Goal: Task Accomplishment & Management: Use online tool/utility

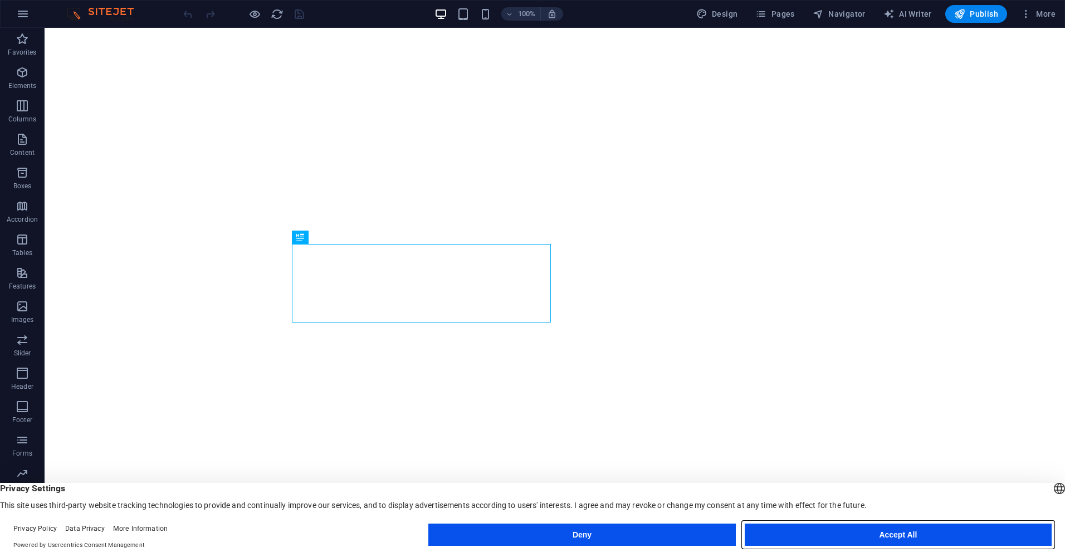
click at [851, 527] on button "Accept All" at bounding box center [897, 534] width 307 height 22
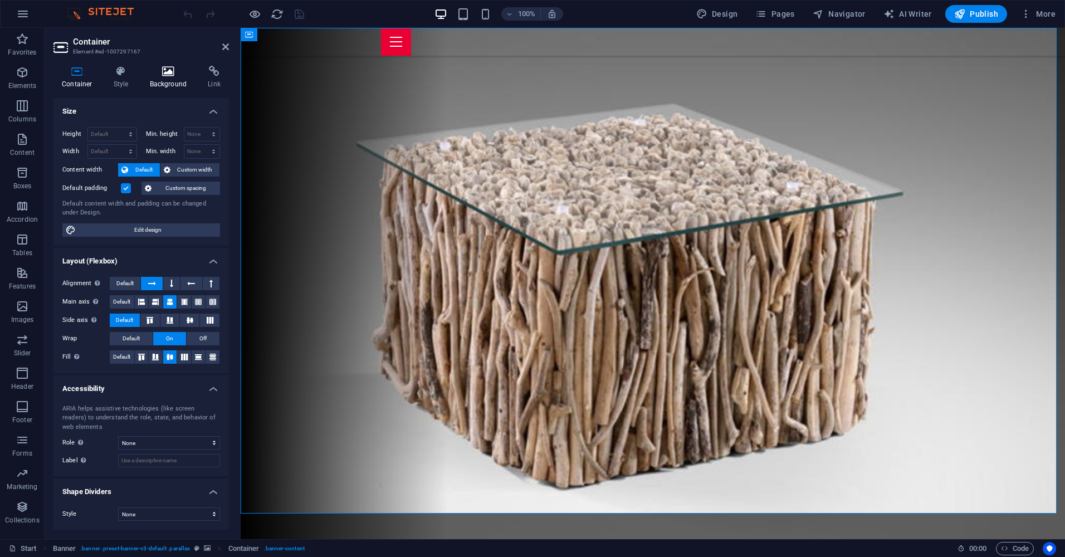
click at [166, 72] on icon at bounding box center [168, 71] width 54 height 11
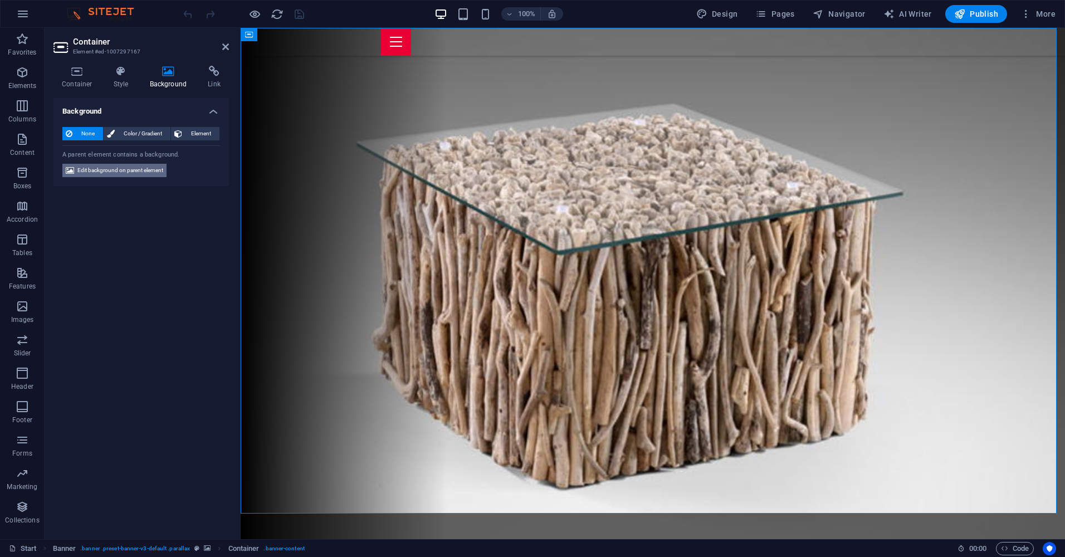
click at [122, 166] on span "Edit background on parent element" at bounding box center [120, 170] width 86 height 13
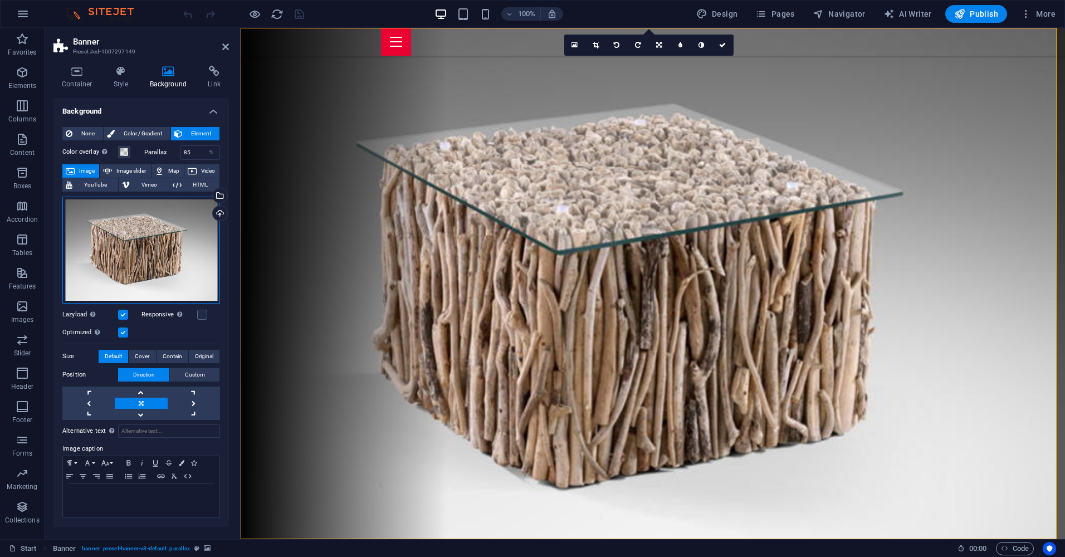
click at [167, 229] on div "Drag files here, click to choose files or select files from Files or our free s…" at bounding box center [141, 250] width 158 height 107
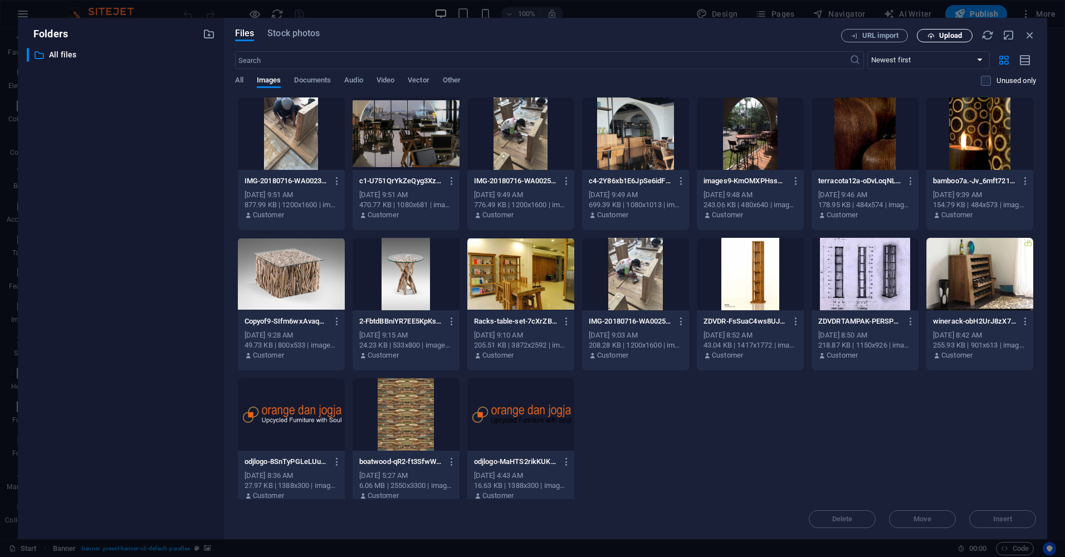
click at [942, 33] on span "Upload" at bounding box center [950, 35] width 23 height 7
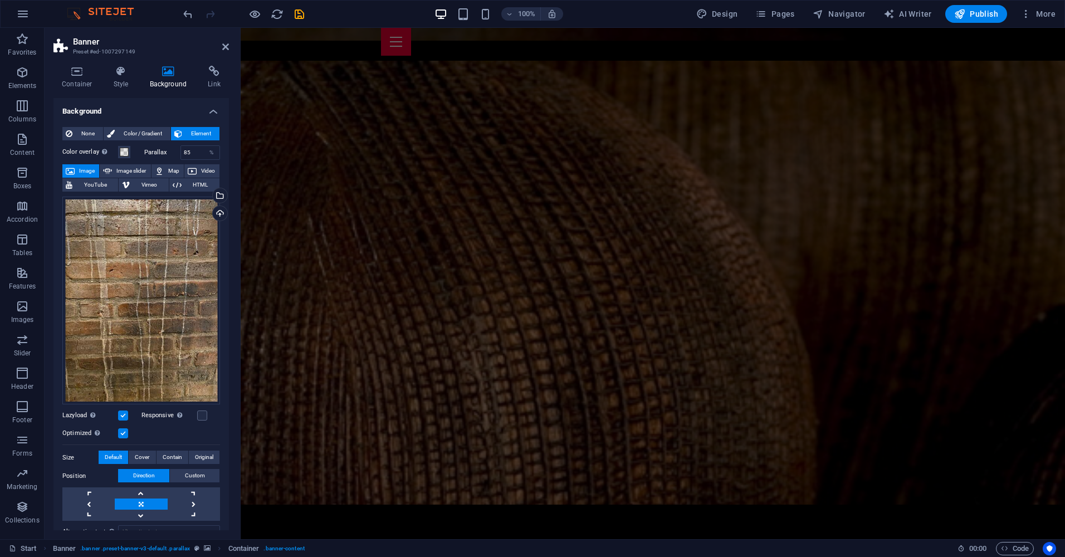
scroll to position [1693, 0]
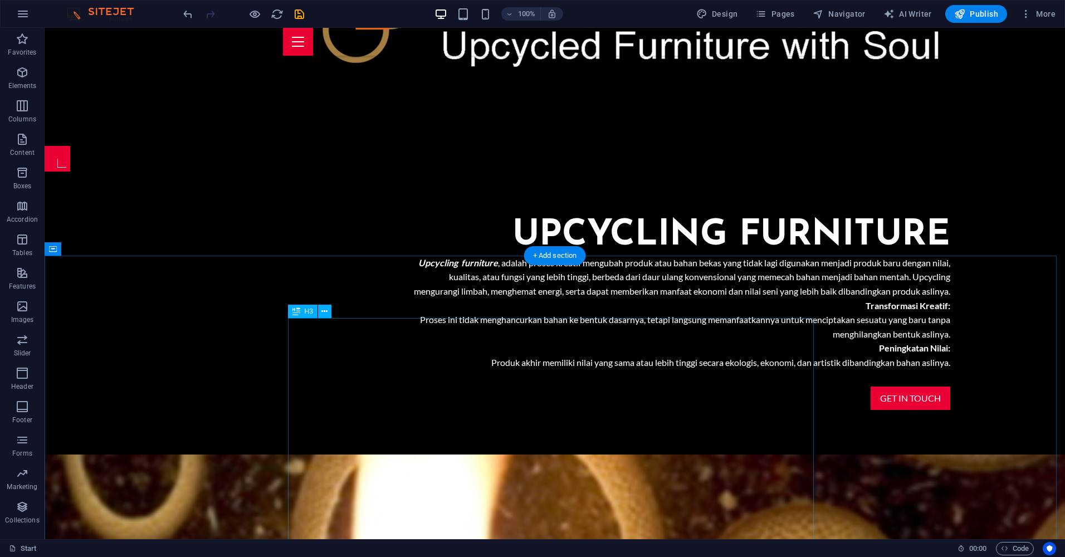
scroll to position [690, 0]
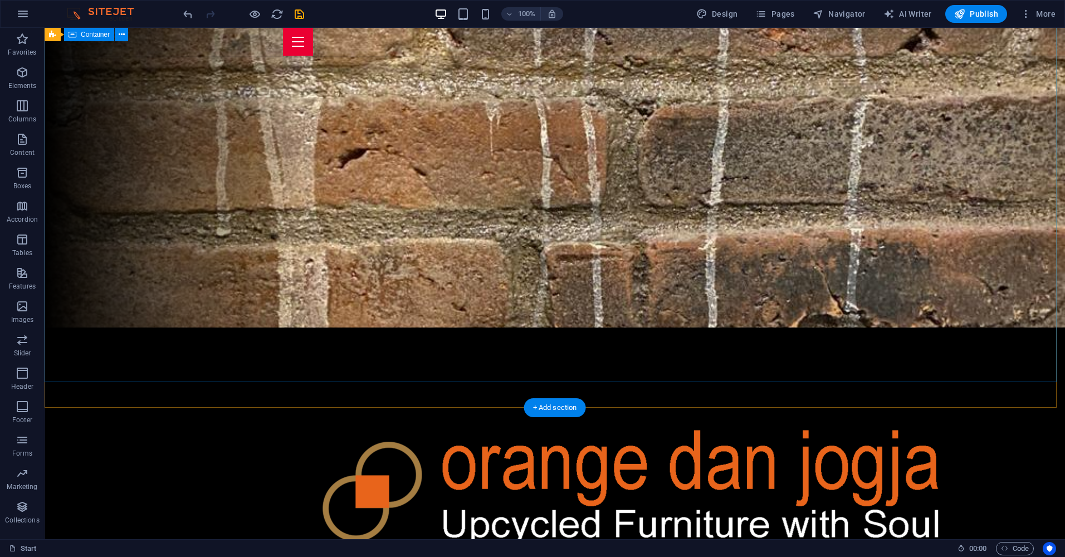
scroll to position [245, 0]
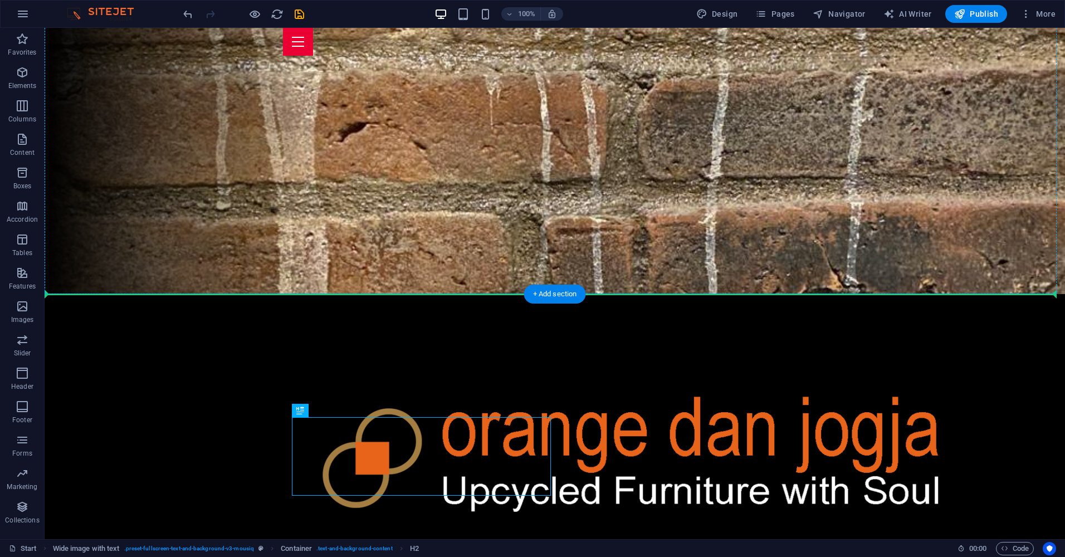
drag, startPoint x: 368, startPoint y: 439, endPoint x: 457, endPoint y: 161, distance: 291.2
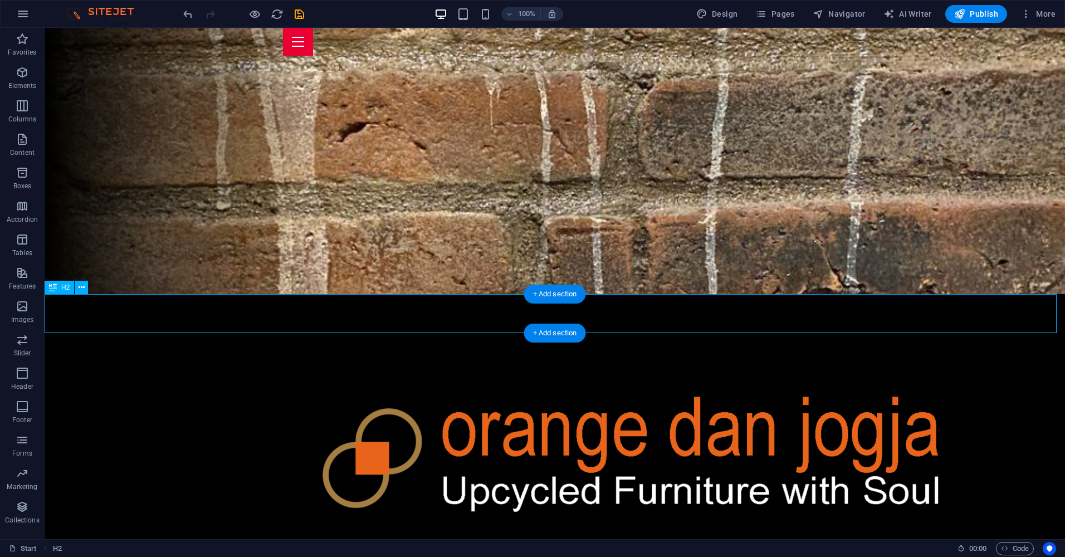
drag, startPoint x: 652, startPoint y: 315, endPoint x: 366, endPoint y: 315, distance: 286.2
drag, startPoint x: 675, startPoint y: 313, endPoint x: 502, endPoint y: 313, distance: 173.2
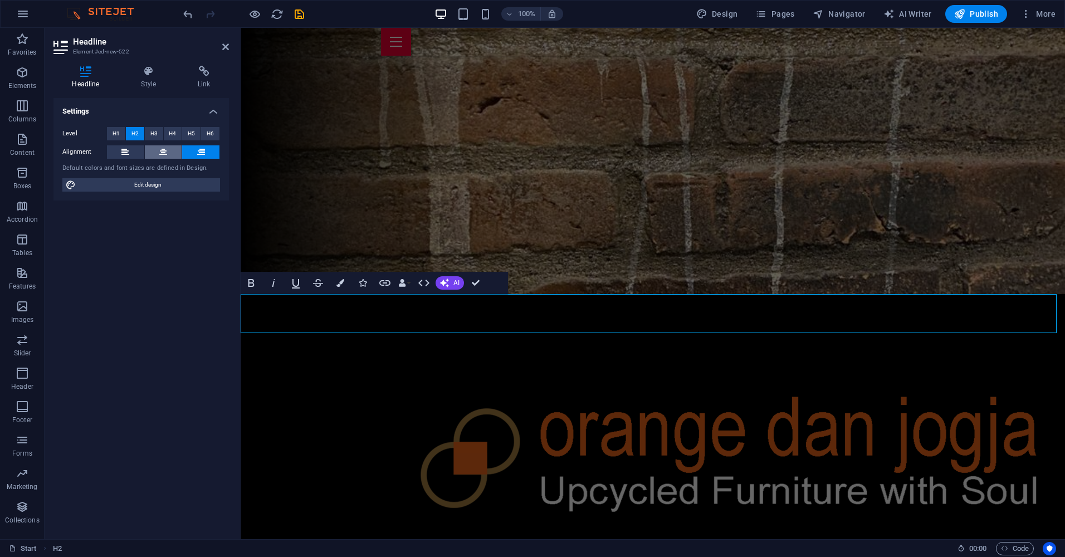
click at [165, 151] on icon at bounding box center [163, 151] width 8 height 13
drag, startPoint x: 437, startPoint y: 307, endPoint x: 907, endPoint y: 302, distance: 470.0
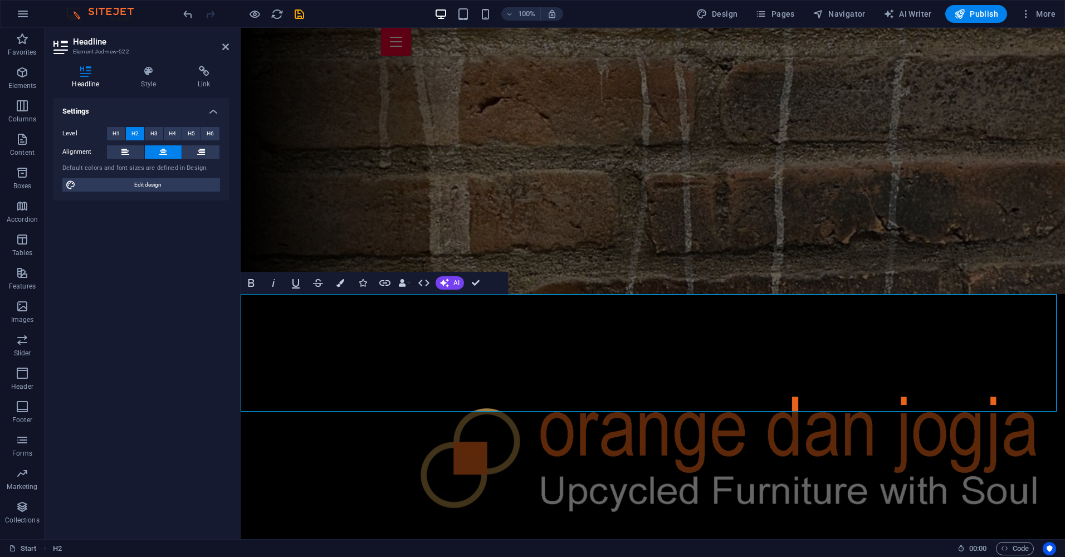
drag, startPoint x: 701, startPoint y: 392, endPoint x: 226, endPoint y: 297, distance: 484.3
click at [149, 130] on button "H3" at bounding box center [154, 133] width 18 height 13
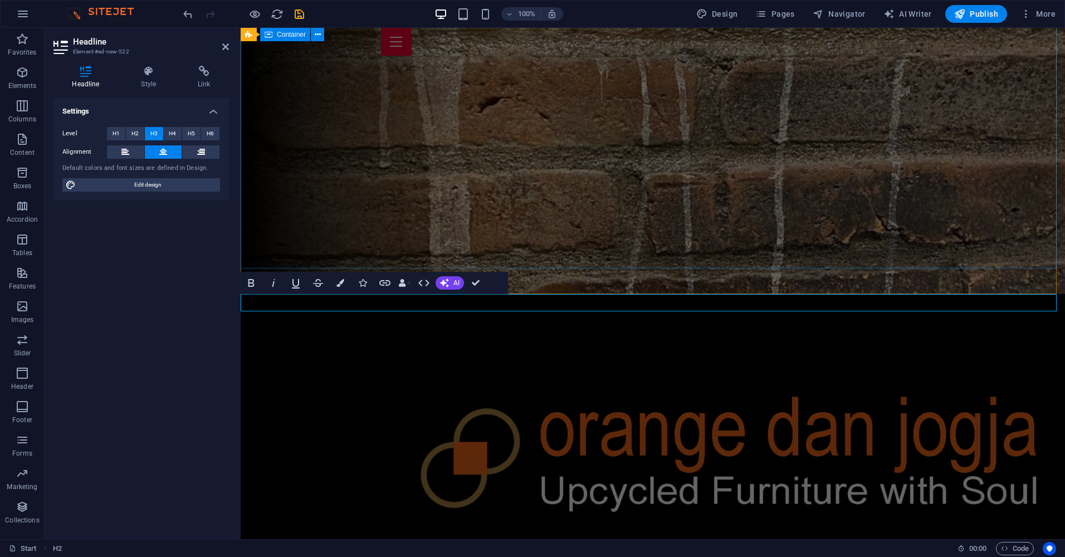
click at [1005, 294] on div at bounding box center [653, 442] width 824 height 297
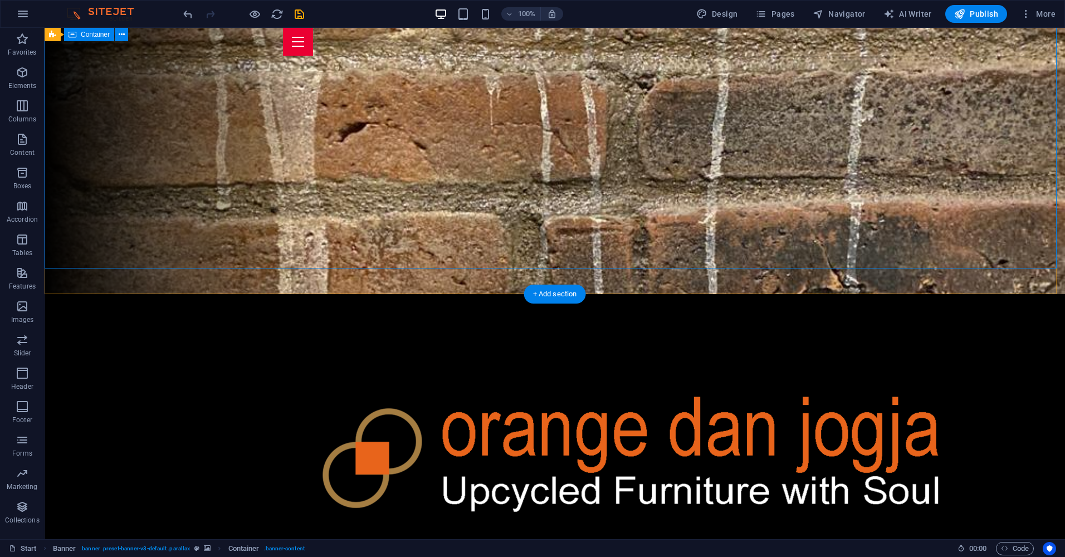
click at [945, 294] on div at bounding box center [555, 442] width 1020 height 297
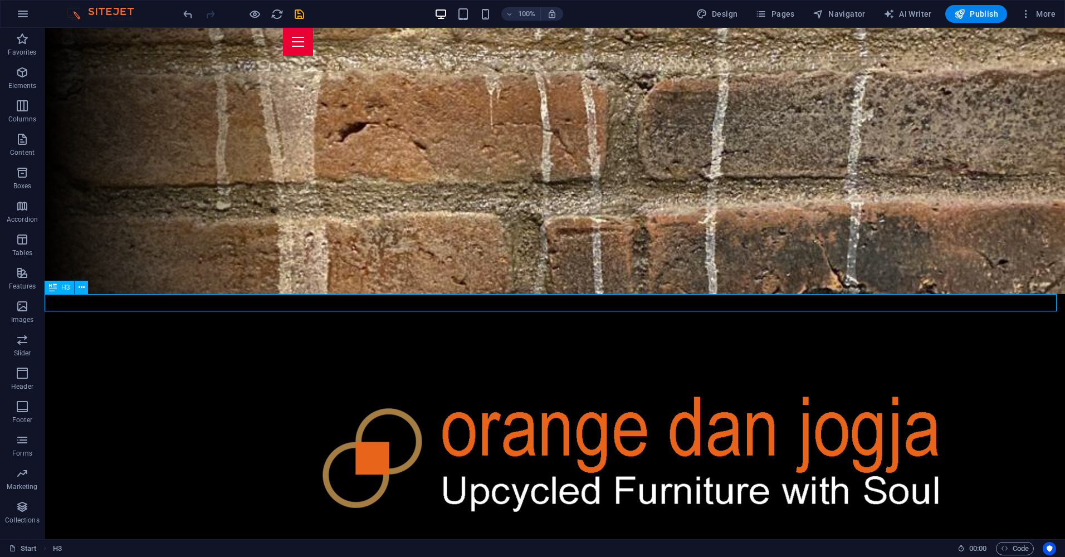
click at [65, 287] on span "H3" at bounding box center [65, 287] width 8 height 7
click at [50, 286] on icon at bounding box center [53, 287] width 8 height 13
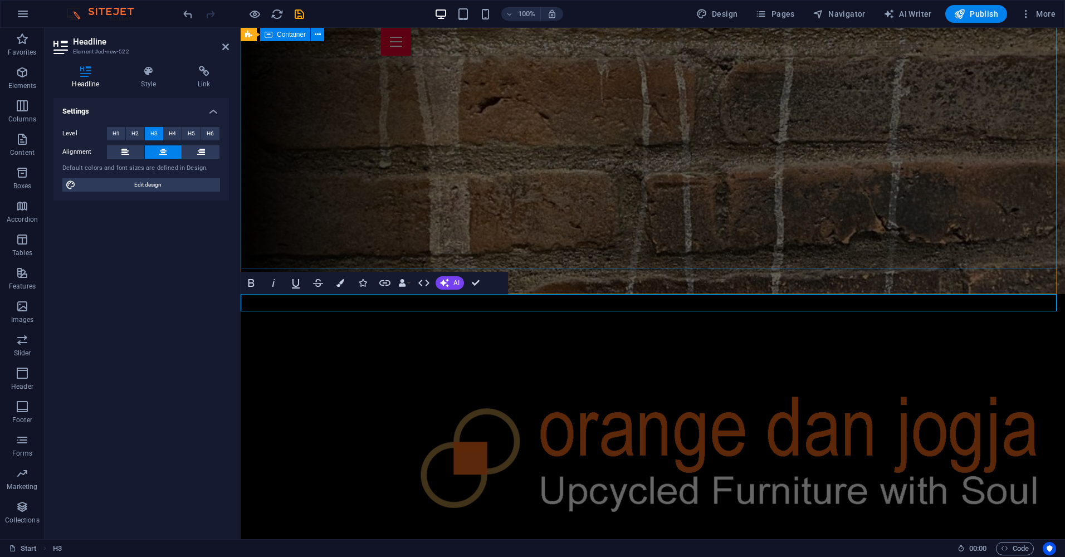
click at [866, 294] on div at bounding box center [653, 442] width 824 height 297
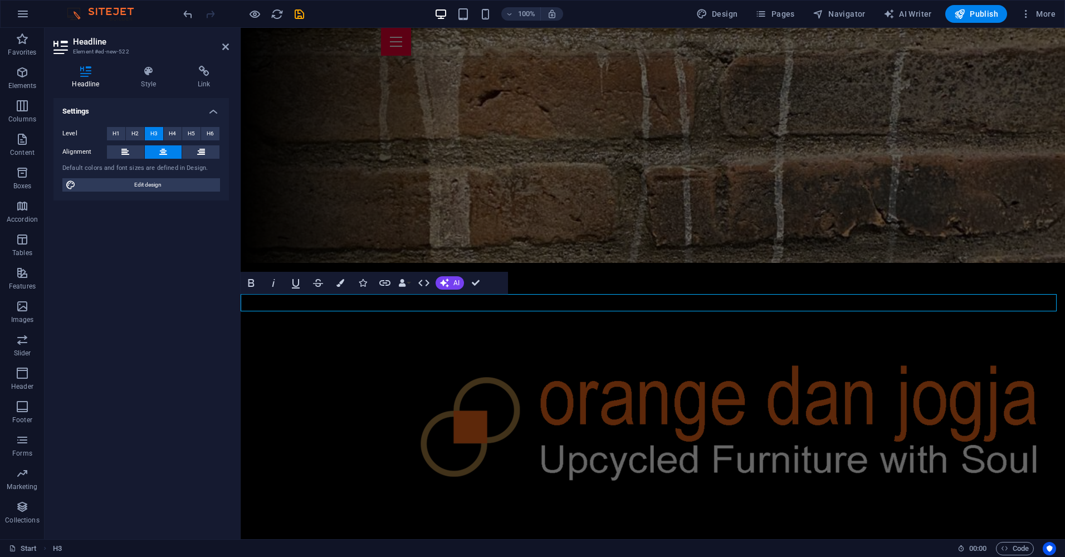
scroll to position [301, 0]
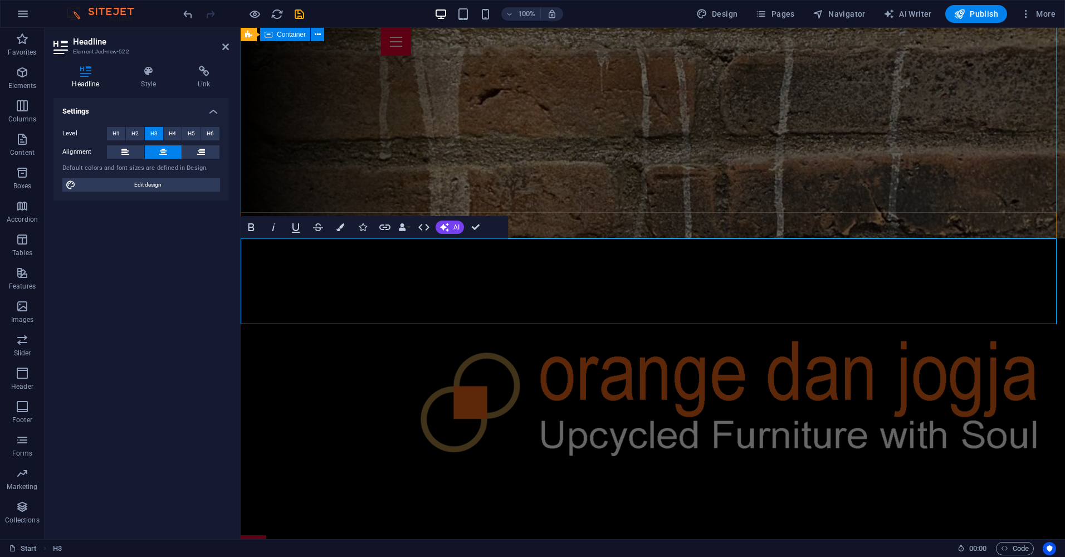
click at [1020, 238] on div at bounding box center [653, 386] width 824 height 297
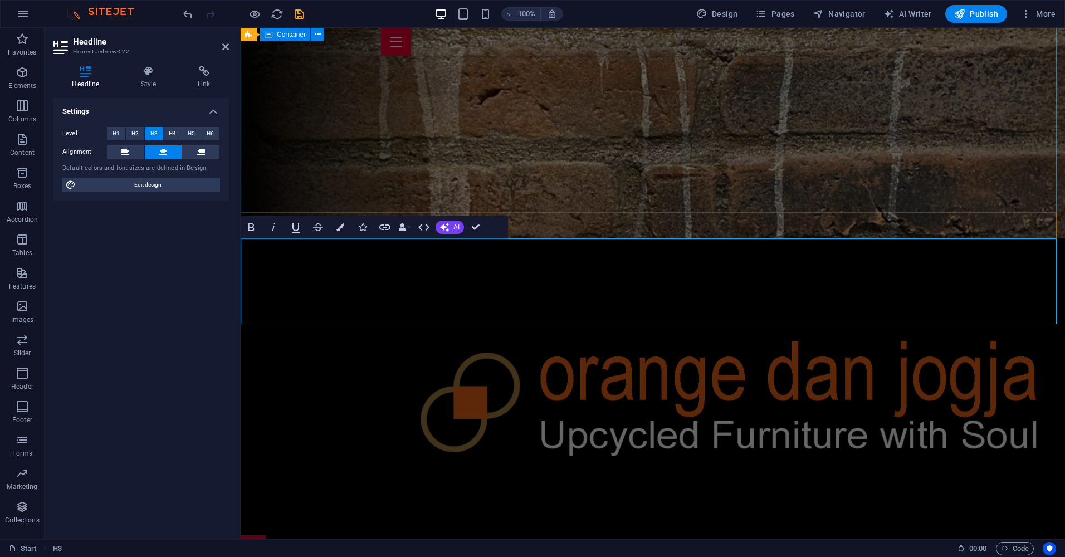
click at [982, 238] on div at bounding box center [653, 386] width 824 height 297
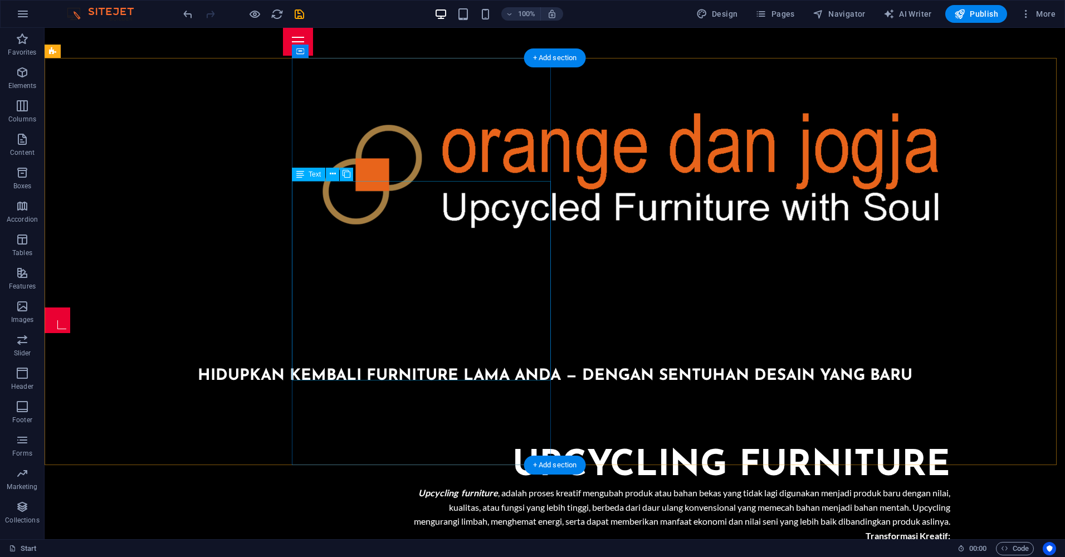
scroll to position [501, 0]
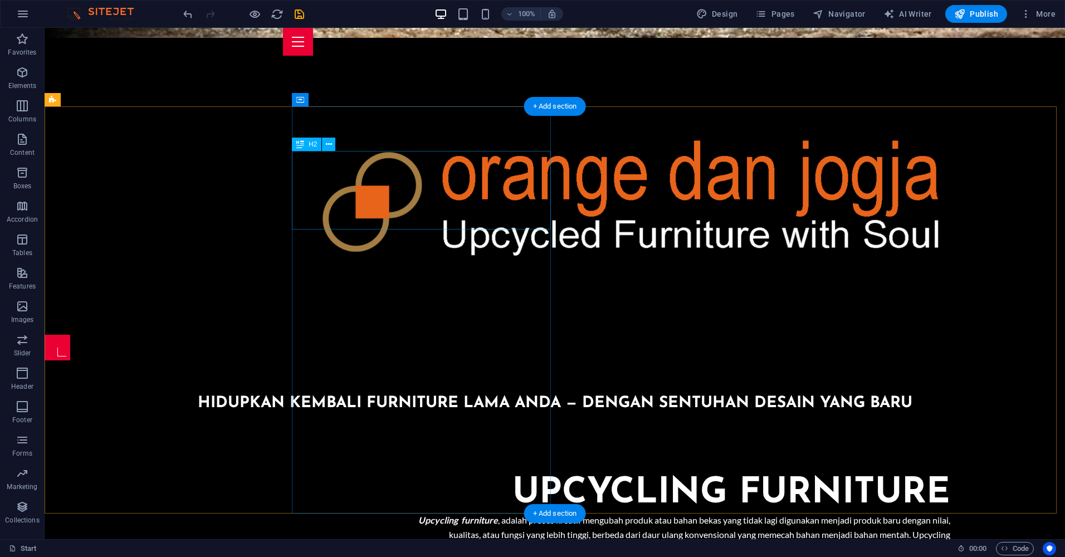
click at [538, 474] on div "UPCYCLING FURNITURE" at bounding box center [677, 493] width 543 height 39
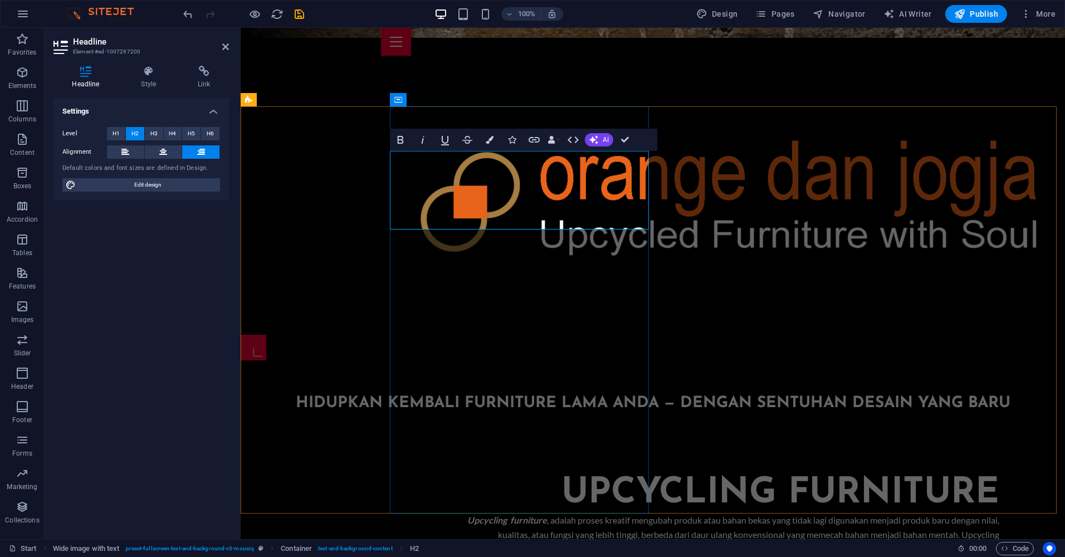
click at [455, 474] on h2 "UPCYCLING FURNITURE" at bounding box center [726, 493] width 543 height 39
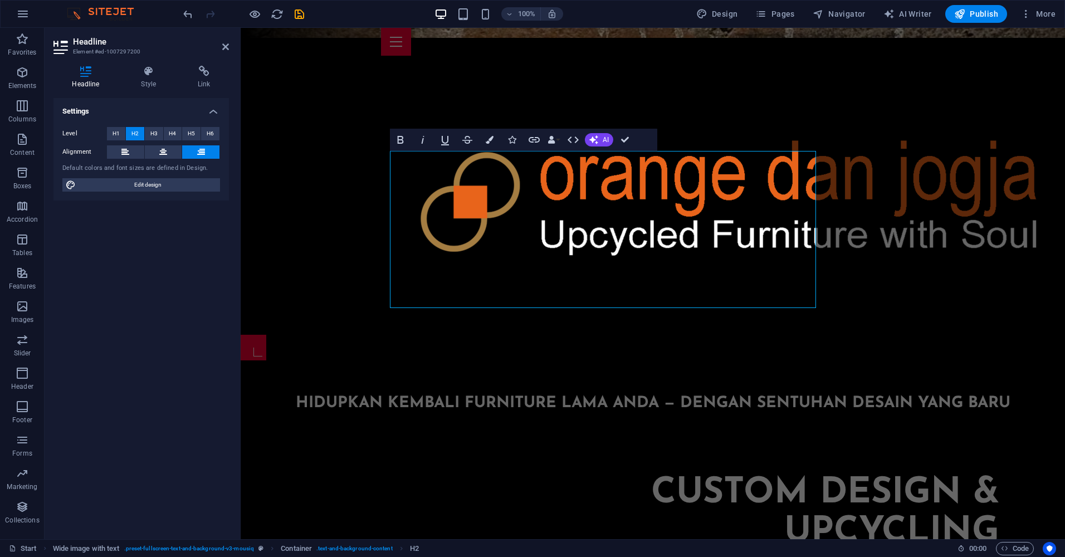
drag, startPoint x: 605, startPoint y: 242, endPoint x: 825, endPoint y: 278, distance: 222.3
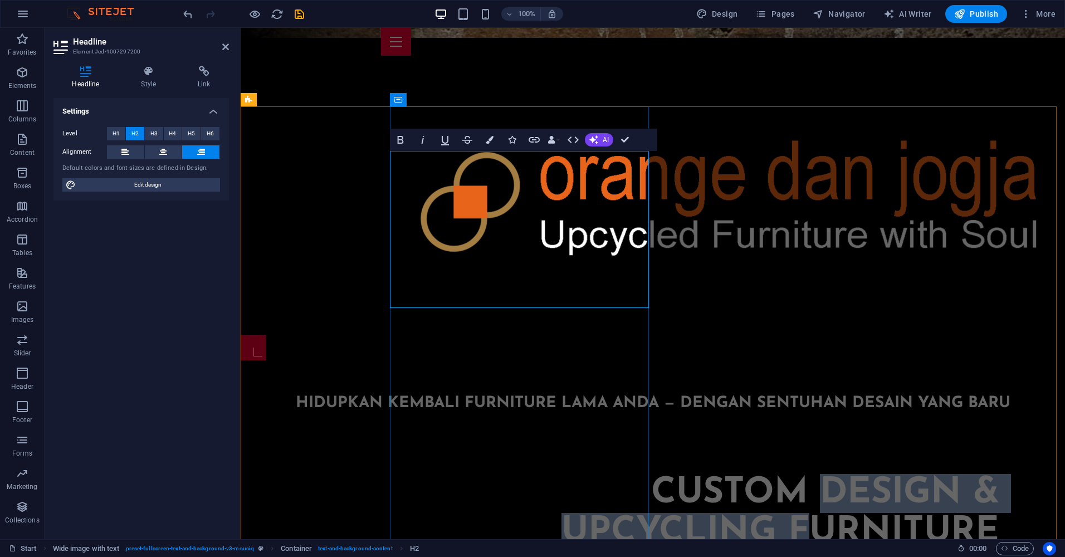
drag, startPoint x: 435, startPoint y: 283, endPoint x: 643, endPoint y: 170, distance: 236.0
click at [643, 474] on h2 "Custom Design & Upcycling Furniture" at bounding box center [726, 513] width 543 height 79
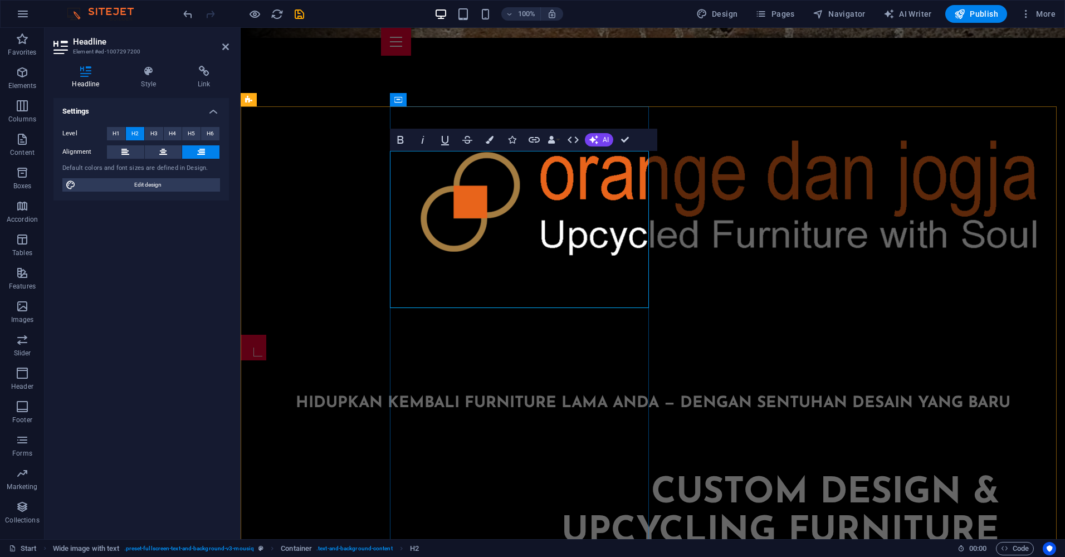
click at [491, 474] on h2 "Custom Design & Upcycling Furniture" at bounding box center [726, 513] width 543 height 79
drag, startPoint x: 494, startPoint y: 161, endPoint x: 650, endPoint y: 296, distance: 206.5
click at [152, 131] on span "H3" at bounding box center [153, 133] width 7 height 13
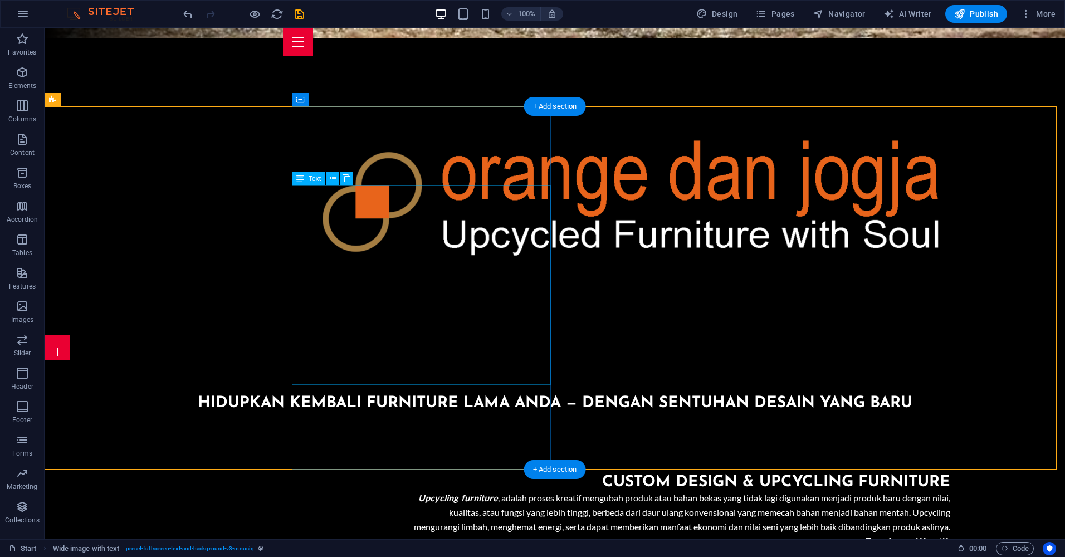
click at [525, 491] on div "Upcycling furniture , adalah proses kreatif mengubah produk atau bahan bekas ya…" at bounding box center [677, 548] width 543 height 114
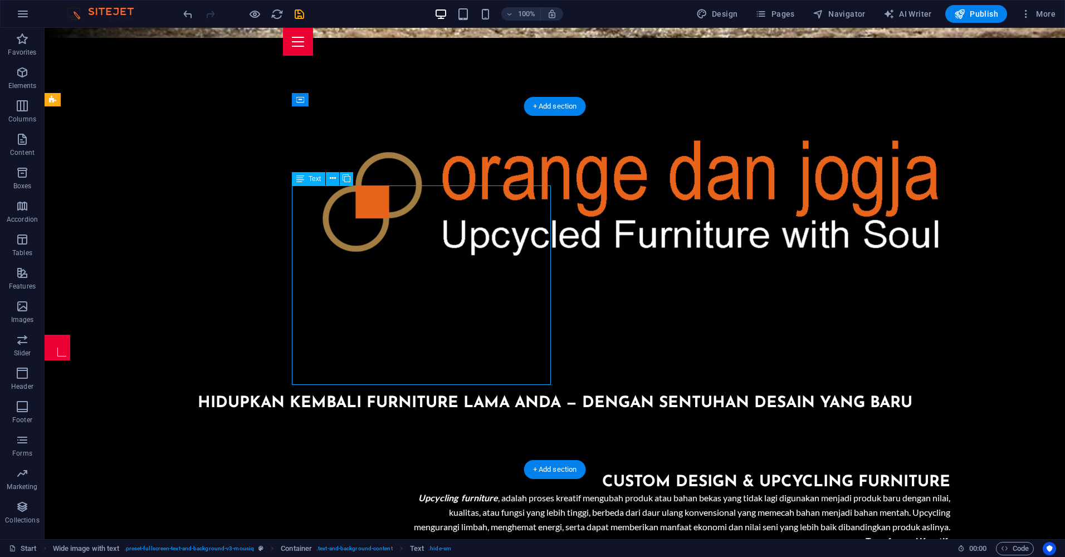
click at [525, 491] on div "Upcycling furniture , adalah proses kreatif mengubah produk atau bahan bekas ya…" at bounding box center [677, 548] width 543 height 114
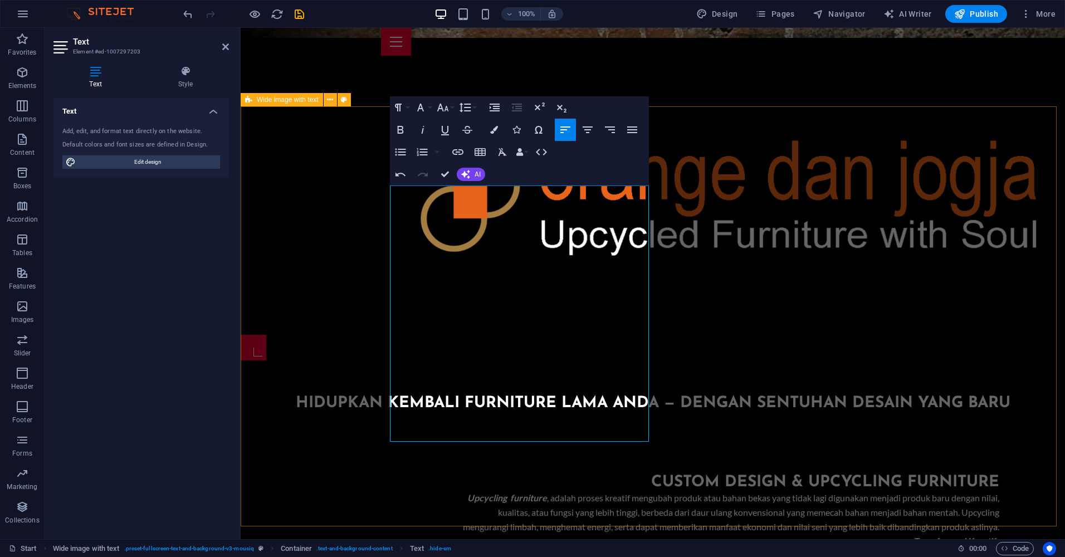
drag, startPoint x: 477, startPoint y: 423, endPoint x: 387, endPoint y: 393, distance: 95.1
click at [95, 72] on icon at bounding box center [95, 71] width 84 height 11
click at [588, 130] on icon "button" at bounding box center [587, 129] width 13 height 13
click at [634, 130] on icon "button" at bounding box center [632, 129] width 10 height 7
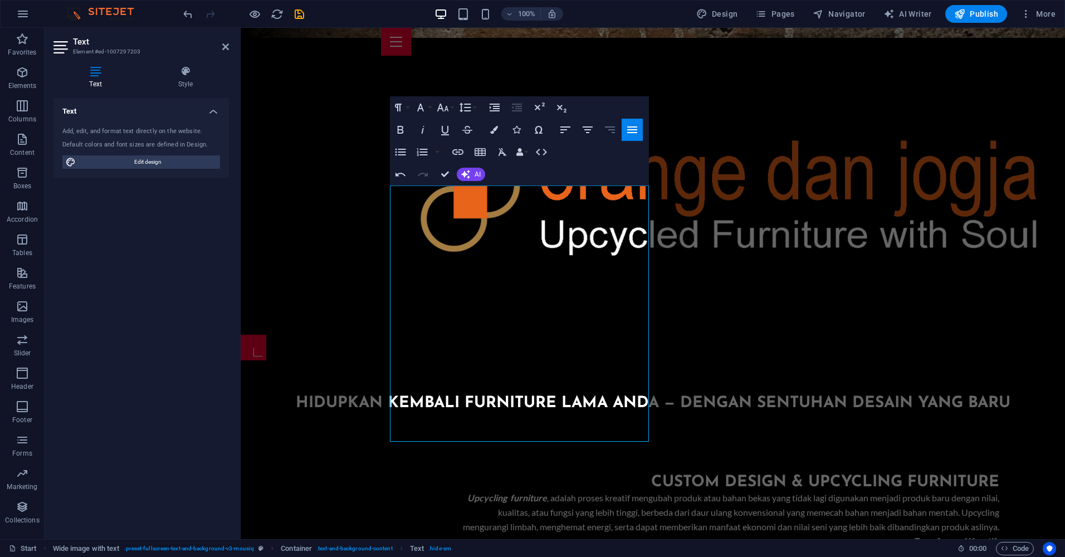
click at [609, 129] on icon "button" at bounding box center [609, 129] width 13 height 13
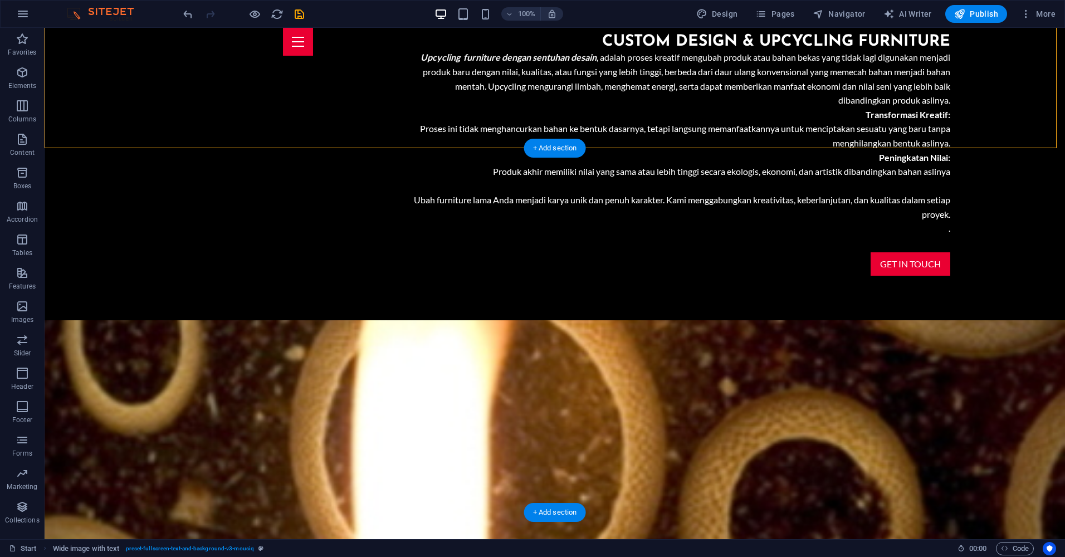
scroll to position [947, 0]
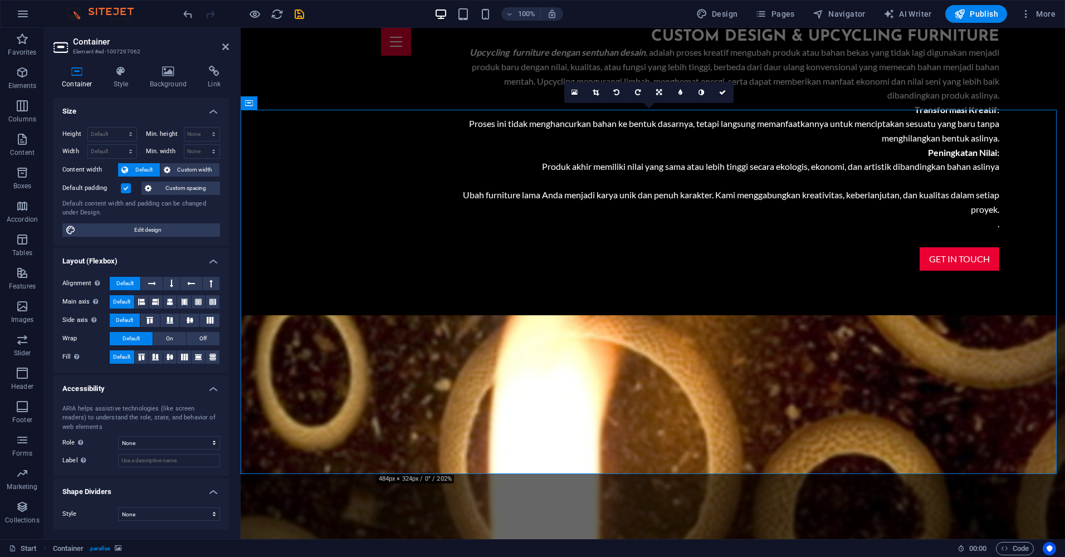
click at [159, 75] on icon at bounding box center [168, 71] width 54 height 11
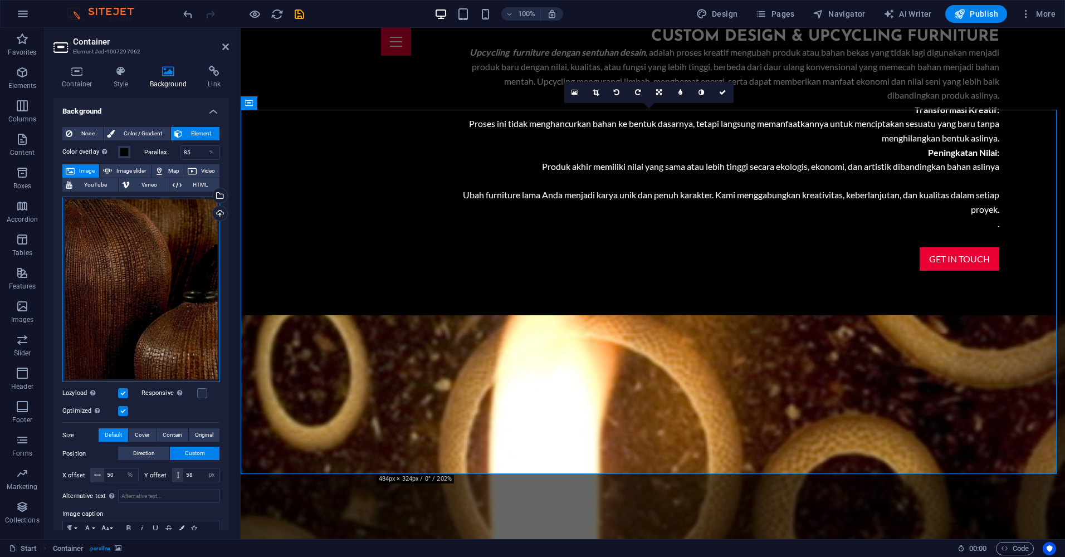
click at [146, 250] on div "Drag files here, click to choose files or select files from Files or our free s…" at bounding box center [141, 290] width 158 height 186
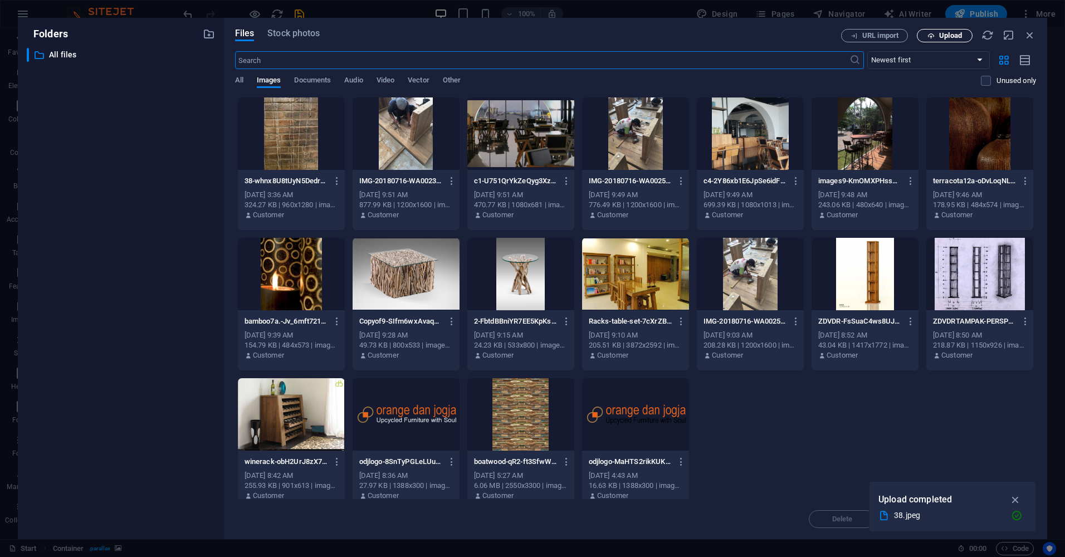
click at [942, 39] on span "Upload" at bounding box center [950, 35] width 23 height 7
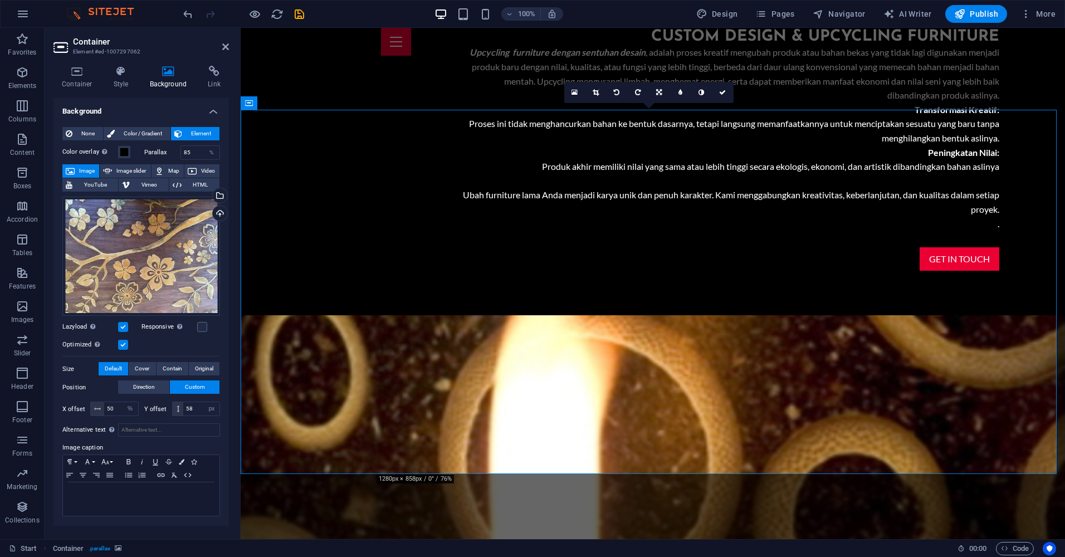
click at [894, 315] on figure at bounding box center [653, 539] width 824 height 448
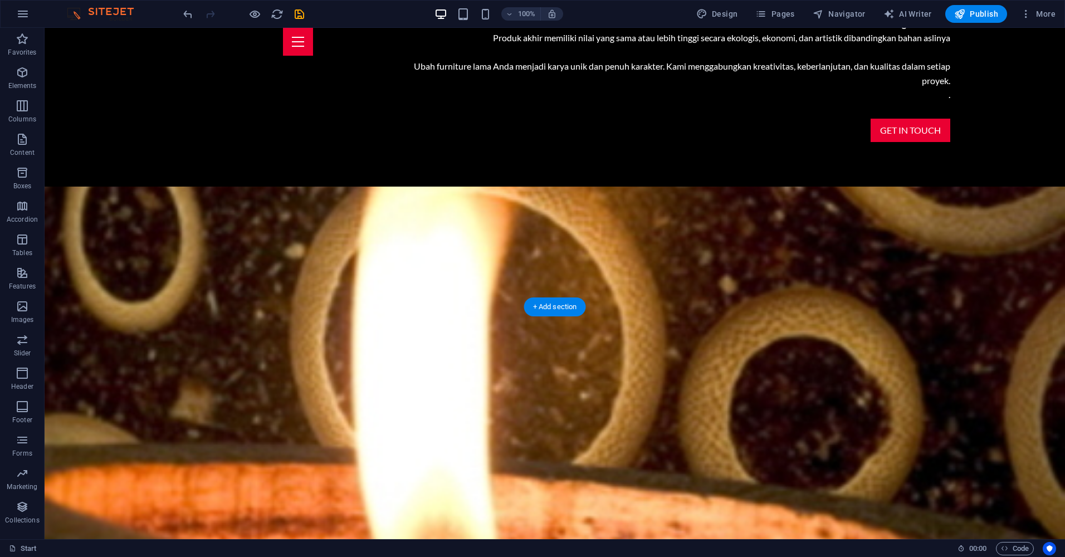
scroll to position [1058, 0]
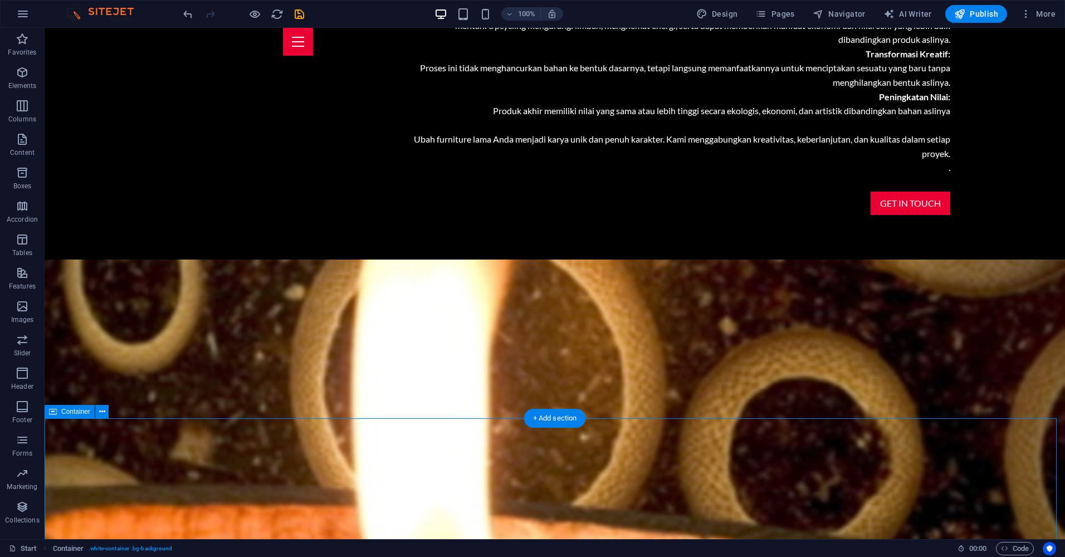
scroll to position [947, 0]
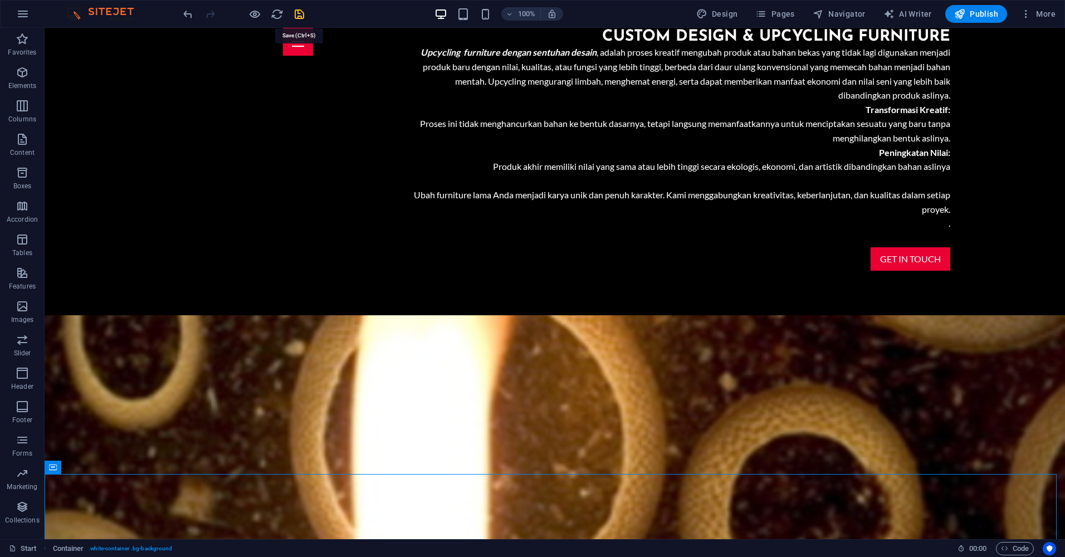
click at [298, 15] on icon "save" at bounding box center [299, 14] width 13 height 13
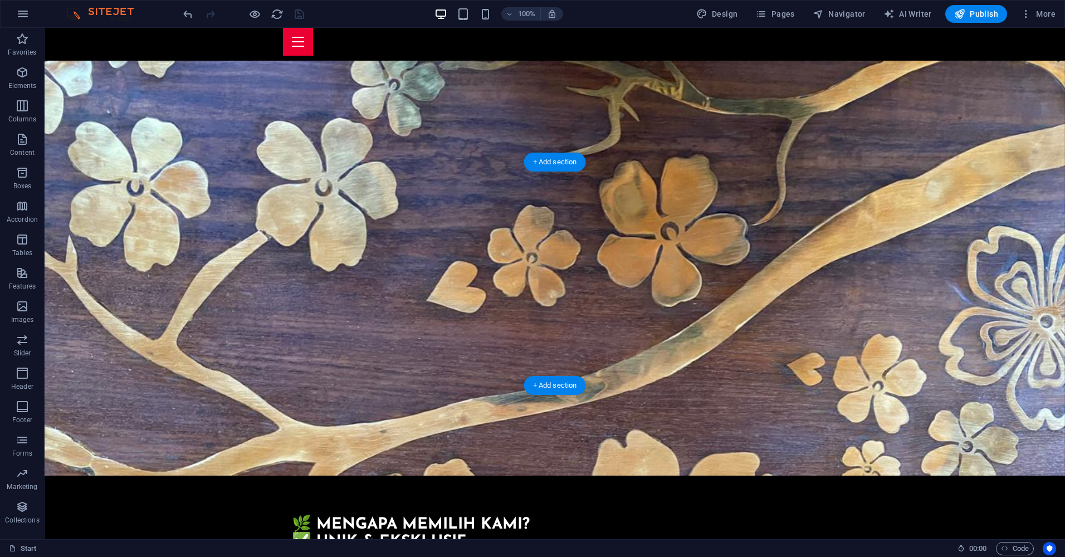
scroll to position [1803, 0]
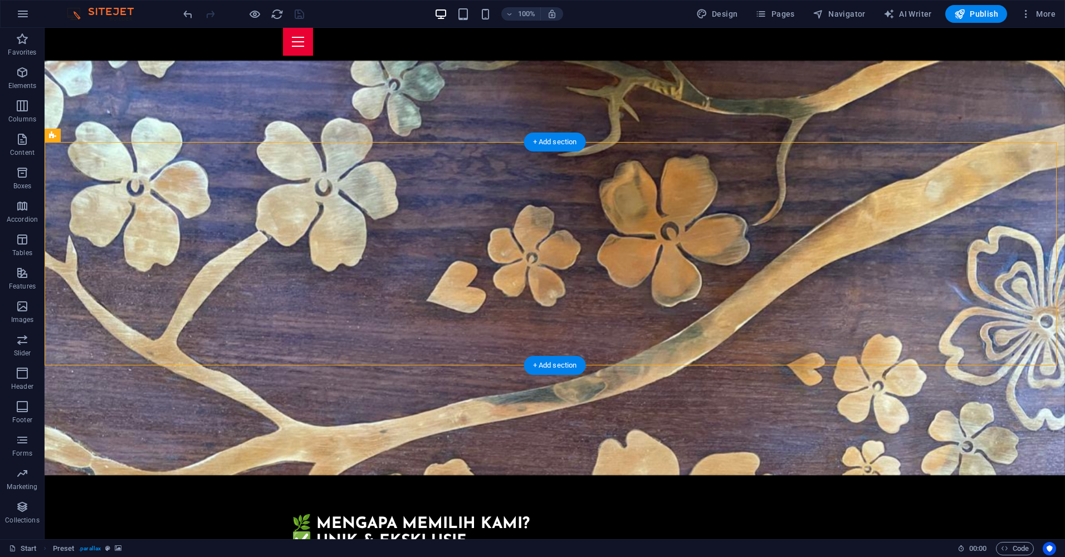
select select "%"
select select "px"
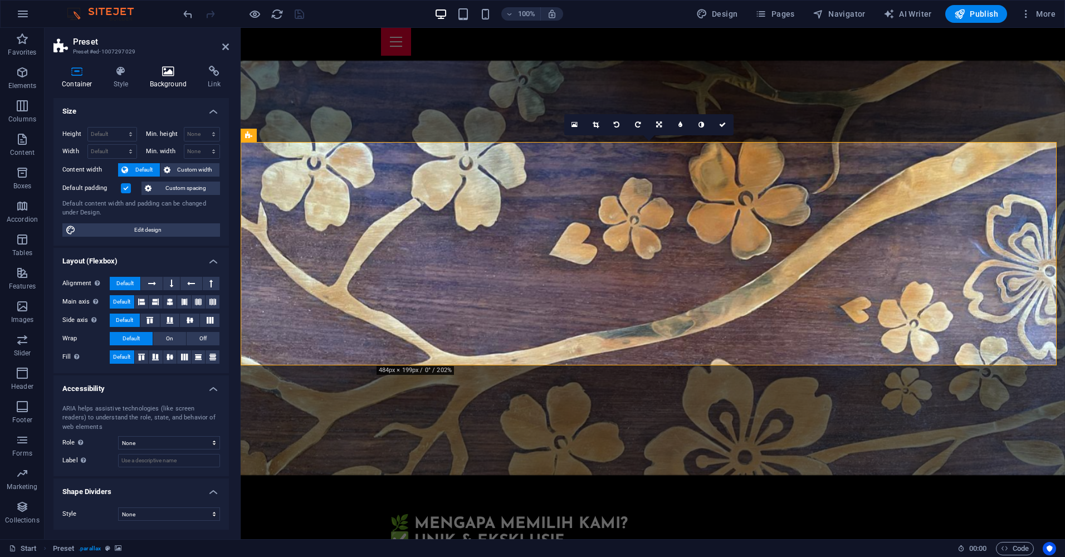
click at [164, 68] on icon at bounding box center [168, 71] width 54 height 11
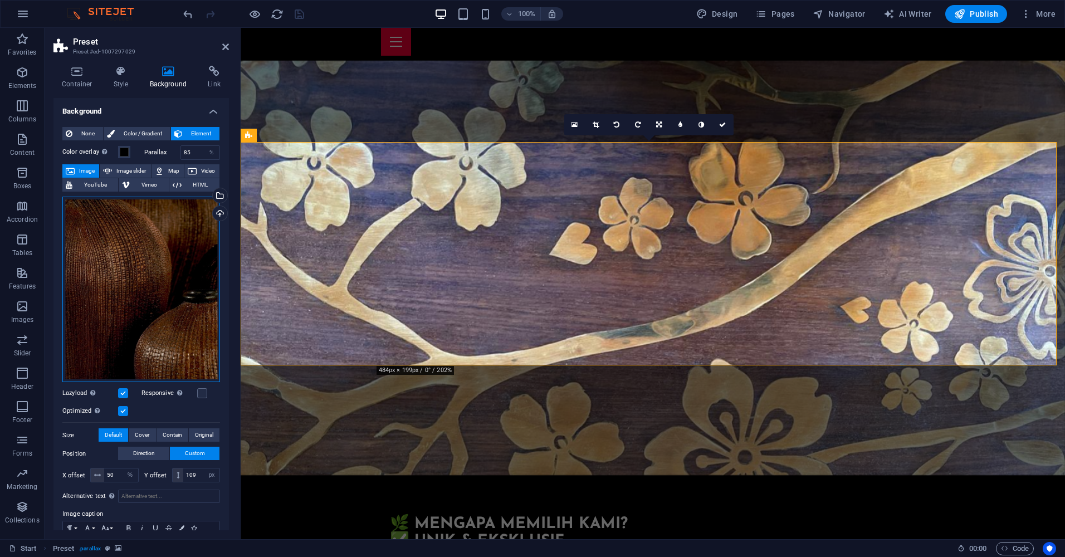
click at [162, 243] on div "Drag files here, click to choose files or select files from Files or our free s…" at bounding box center [141, 290] width 158 height 186
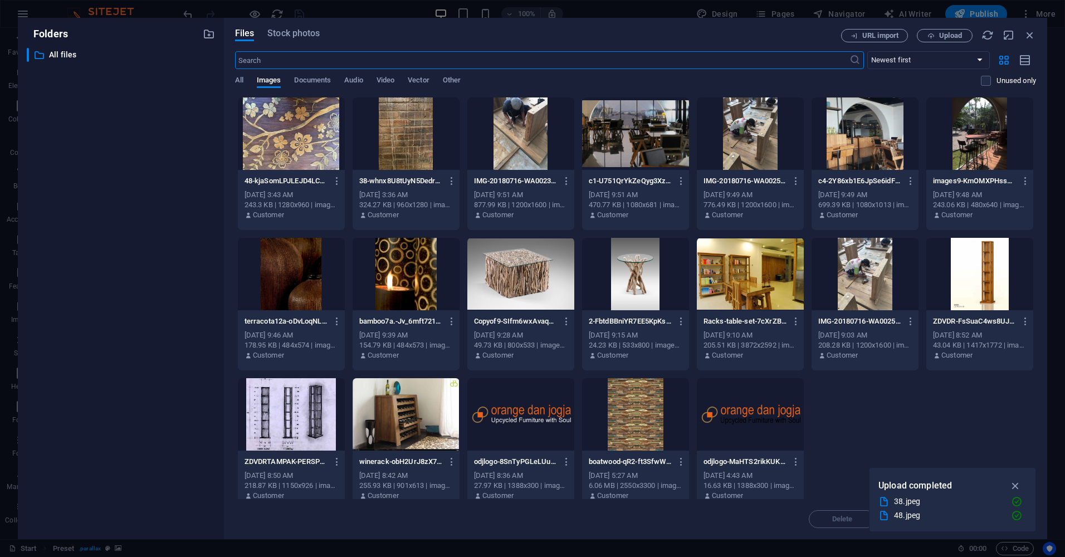
scroll to position [1820, 0]
click at [942, 37] on span "Upload" at bounding box center [950, 35] width 23 height 7
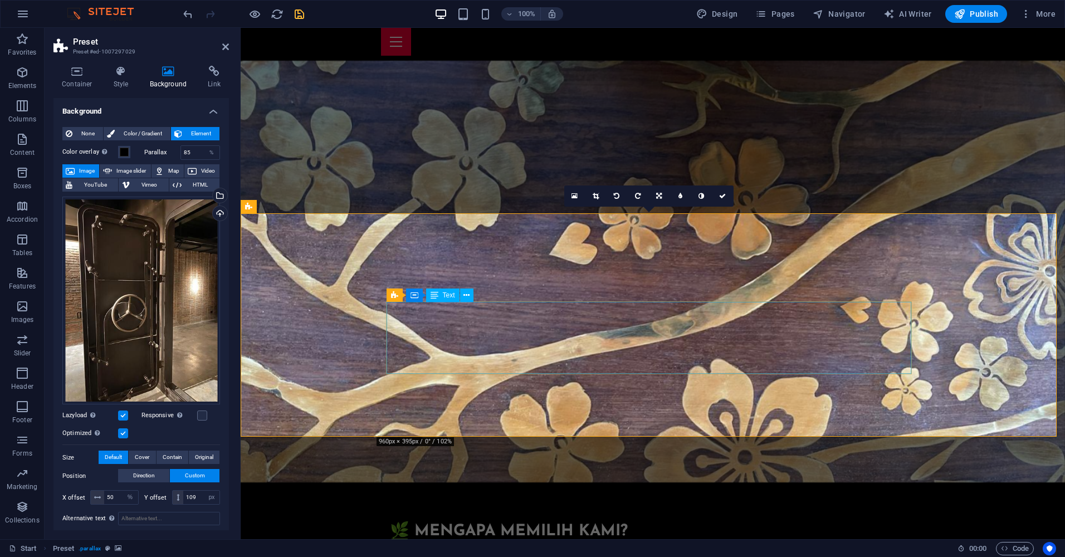
scroll to position [1803, 0]
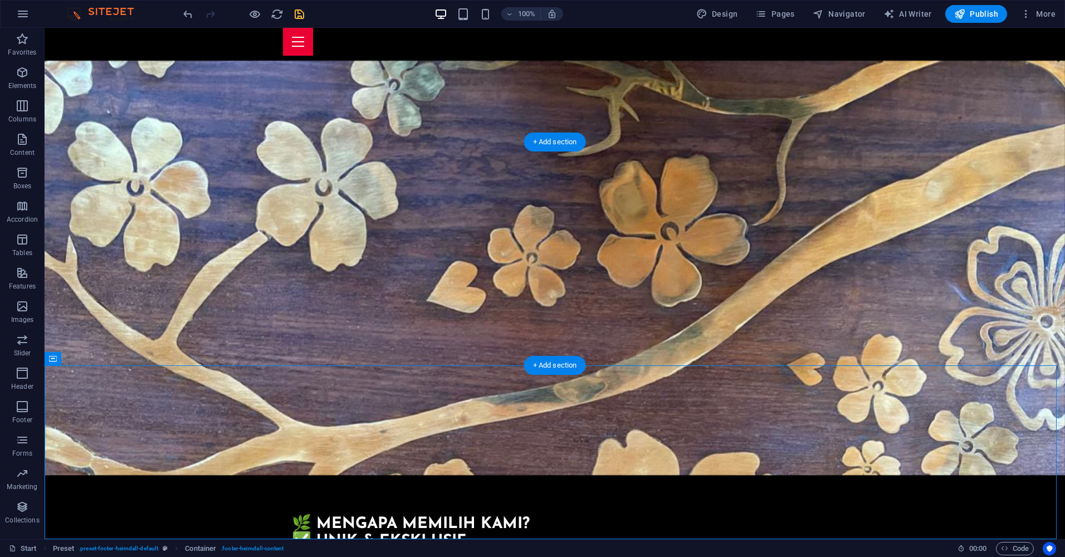
select select "%"
select select "px"
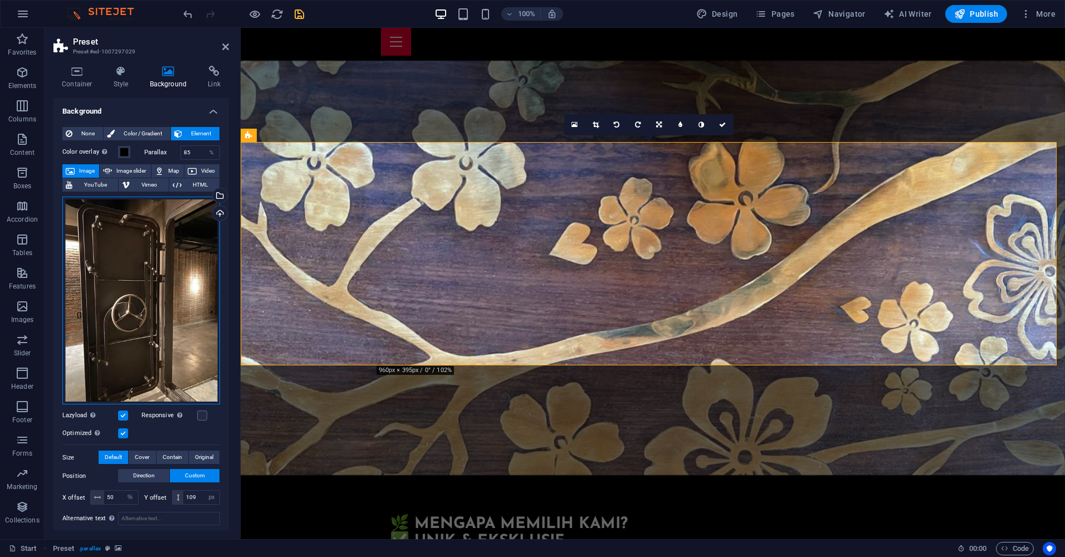
click at [153, 253] on div "Drag files here, click to choose files or select files from Files or our free s…" at bounding box center [141, 301] width 158 height 208
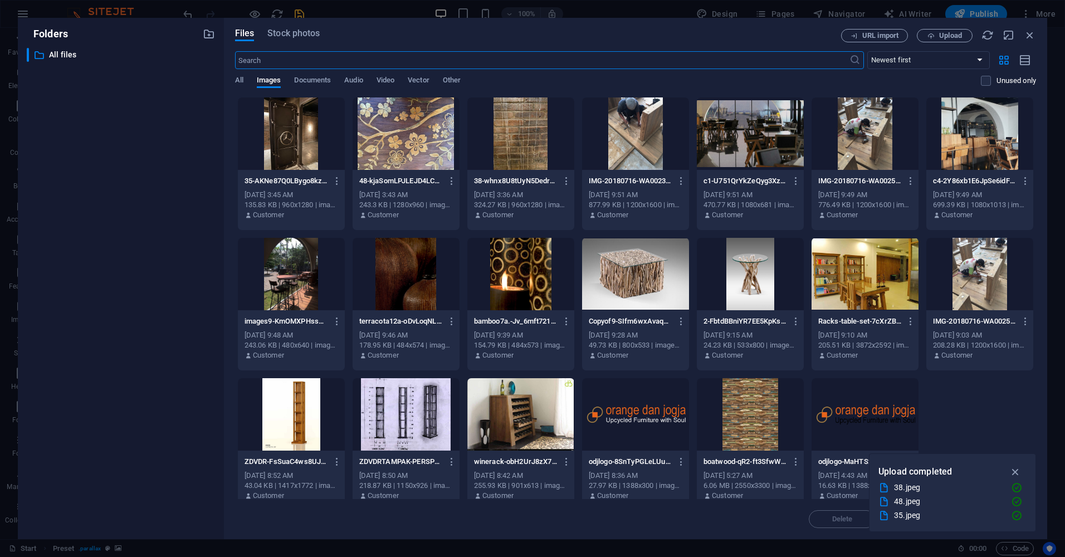
scroll to position [1820, 0]
click at [945, 32] on span "Upload" at bounding box center [950, 35] width 23 height 7
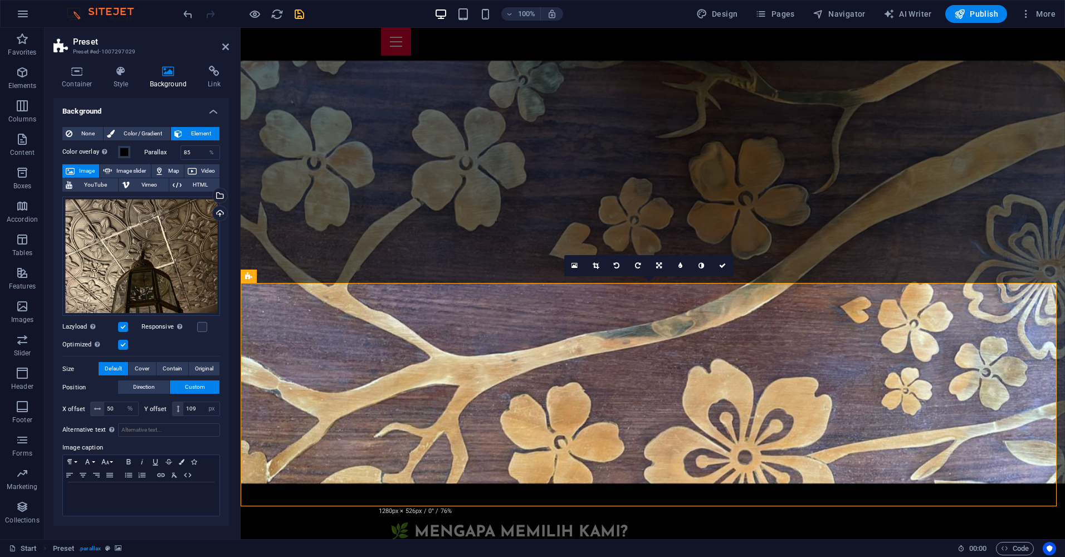
scroll to position [1803, 0]
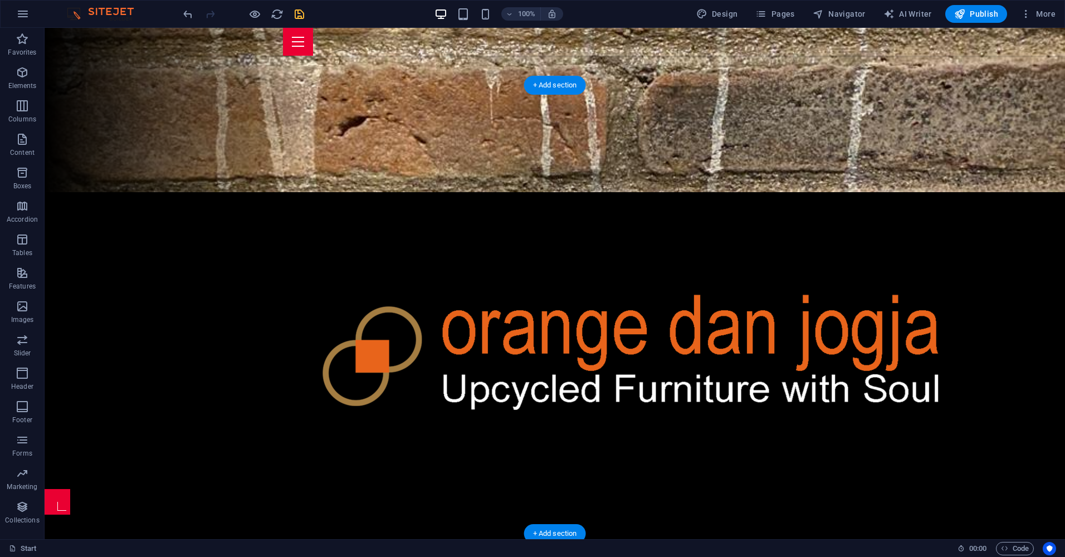
scroll to position [133, 0]
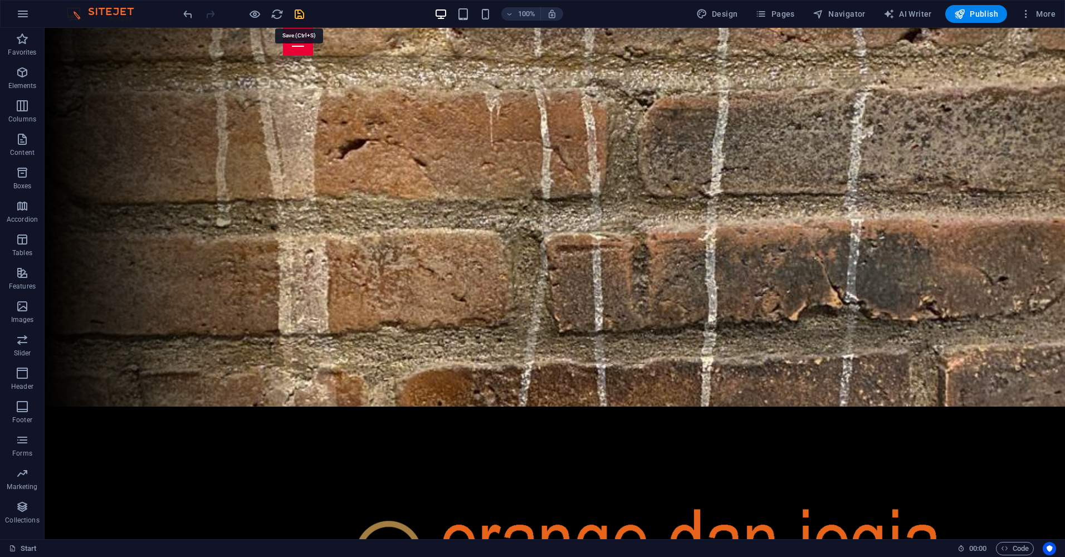
click at [297, 13] on icon "save" at bounding box center [299, 14] width 13 height 13
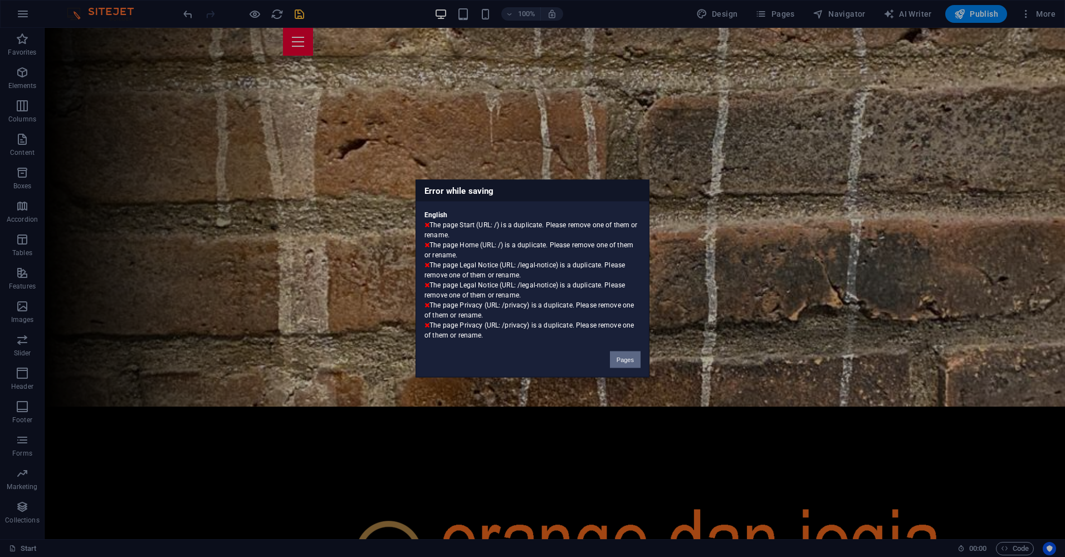
click at [626, 359] on button "Pages" at bounding box center [625, 359] width 31 height 17
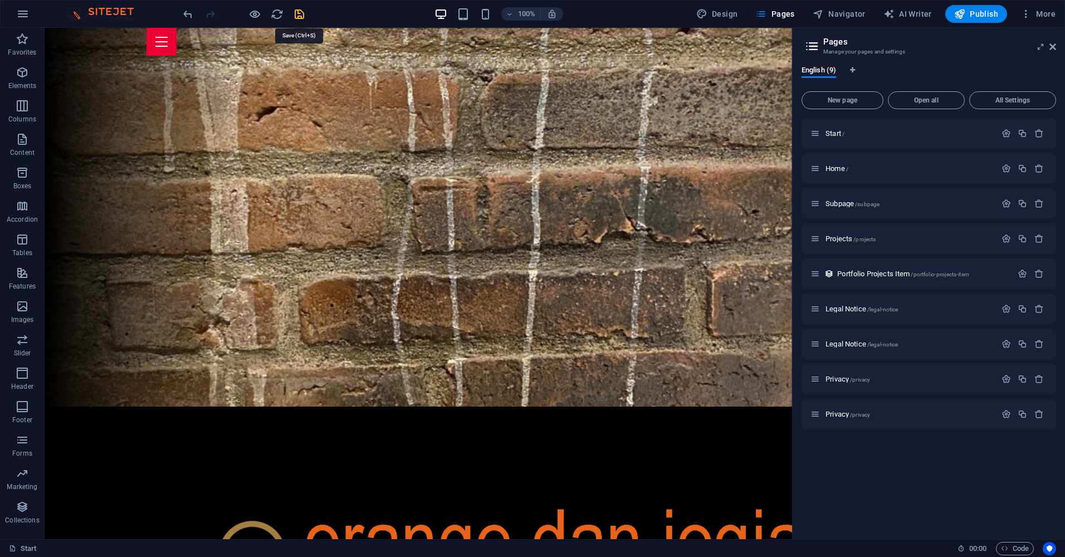
click at [297, 11] on icon "save" at bounding box center [299, 14] width 13 height 13
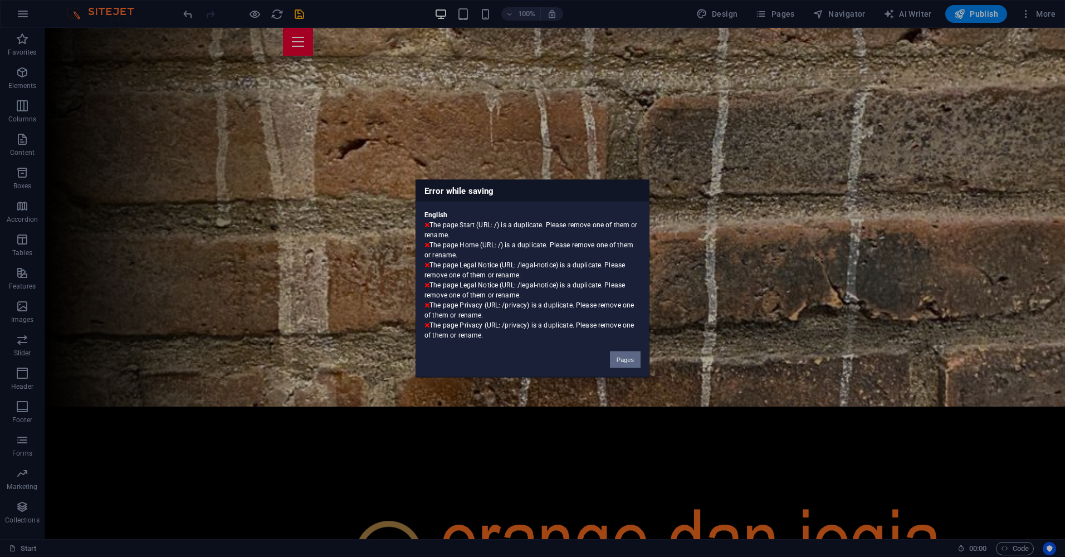
click at [631, 359] on button "Pages" at bounding box center [625, 359] width 31 height 17
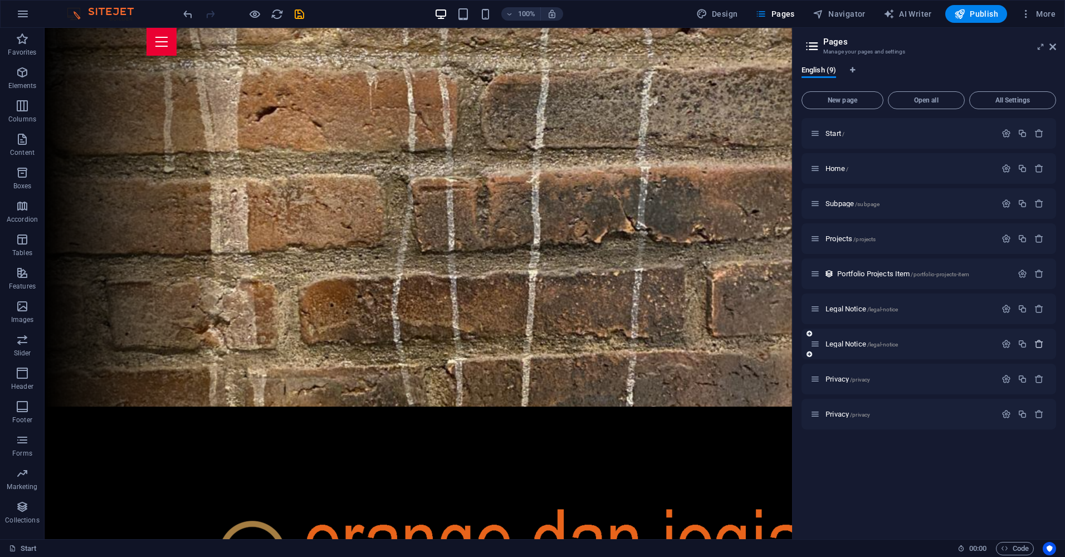
click at [1039, 346] on icon "button" at bounding box center [1038, 343] width 9 height 9
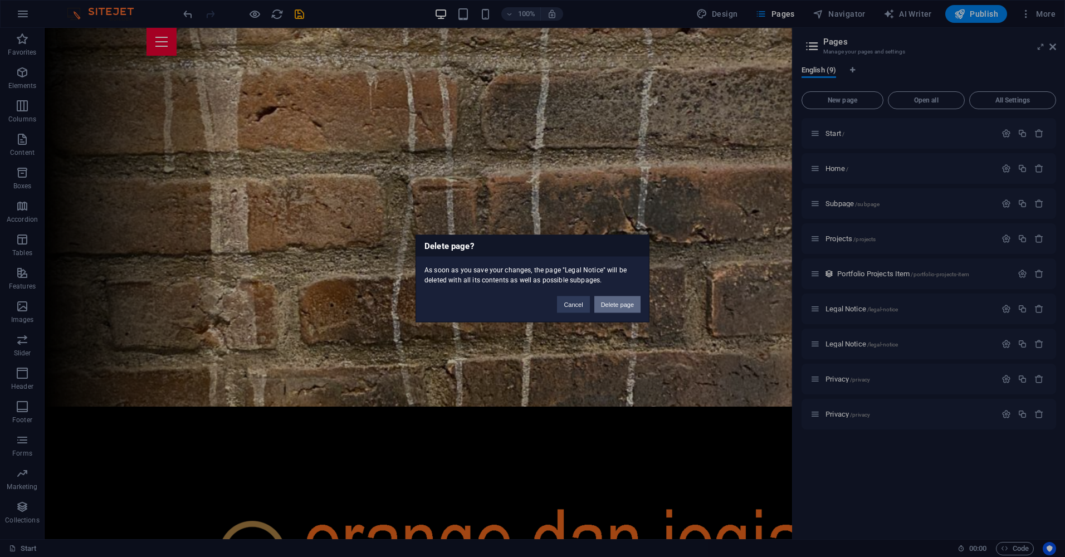
click at [618, 303] on button "Delete page" at bounding box center [617, 304] width 46 height 17
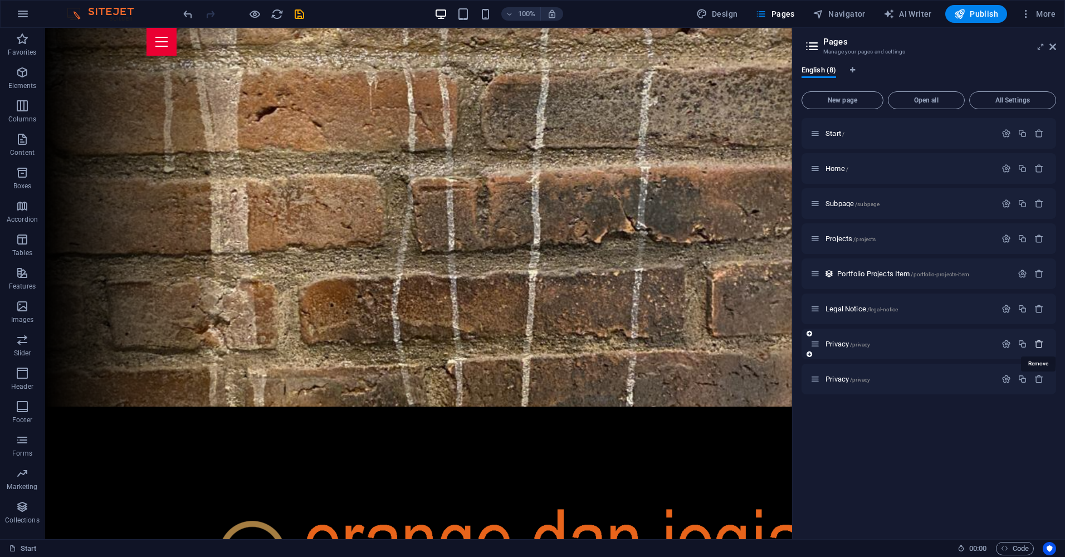
click at [1038, 345] on icon "button" at bounding box center [1038, 343] width 9 height 9
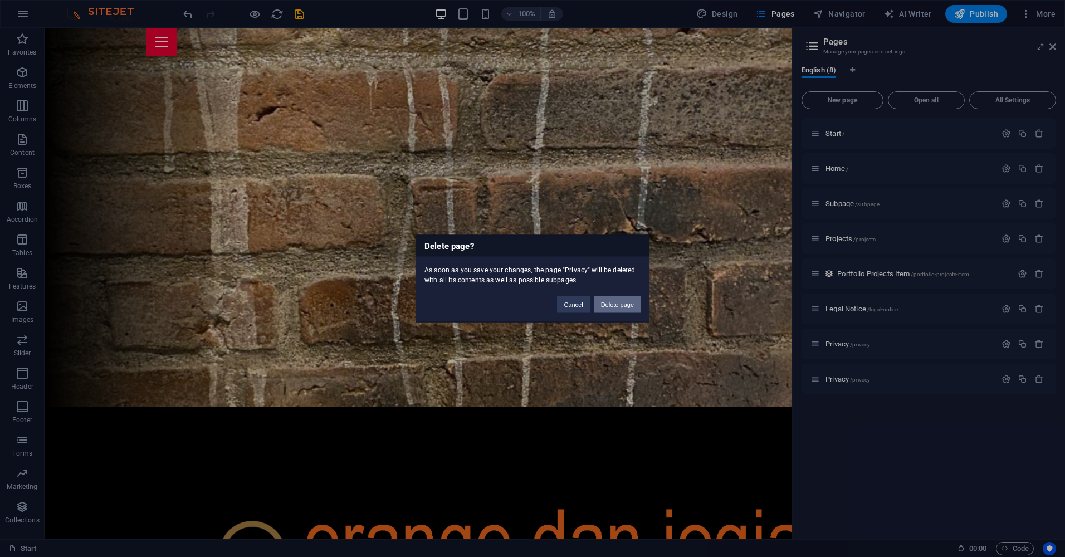
click at [615, 301] on button "Delete page" at bounding box center [617, 304] width 46 height 17
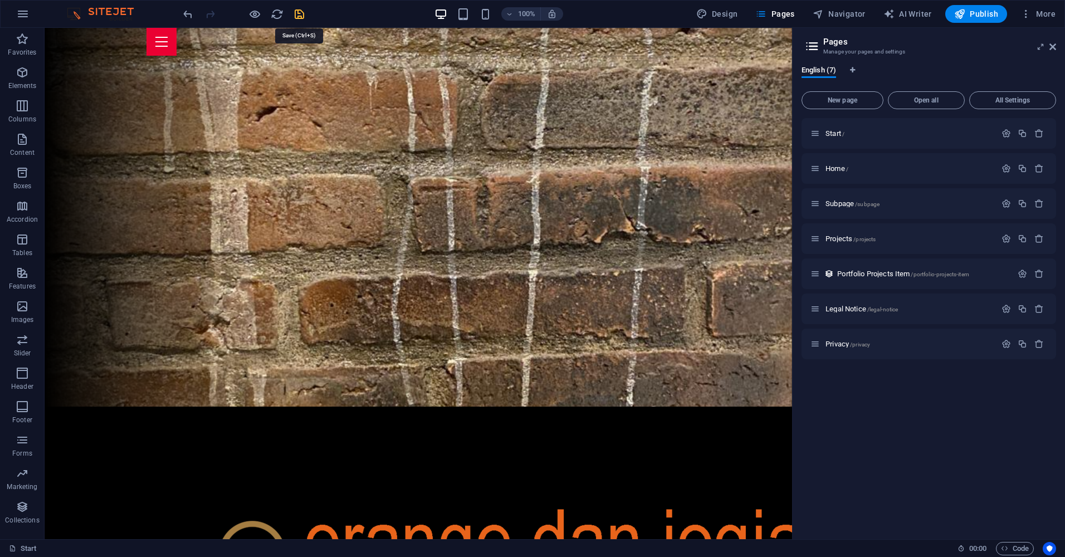
click at [300, 16] on icon "save" at bounding box center [299, 14] width 13 height 13
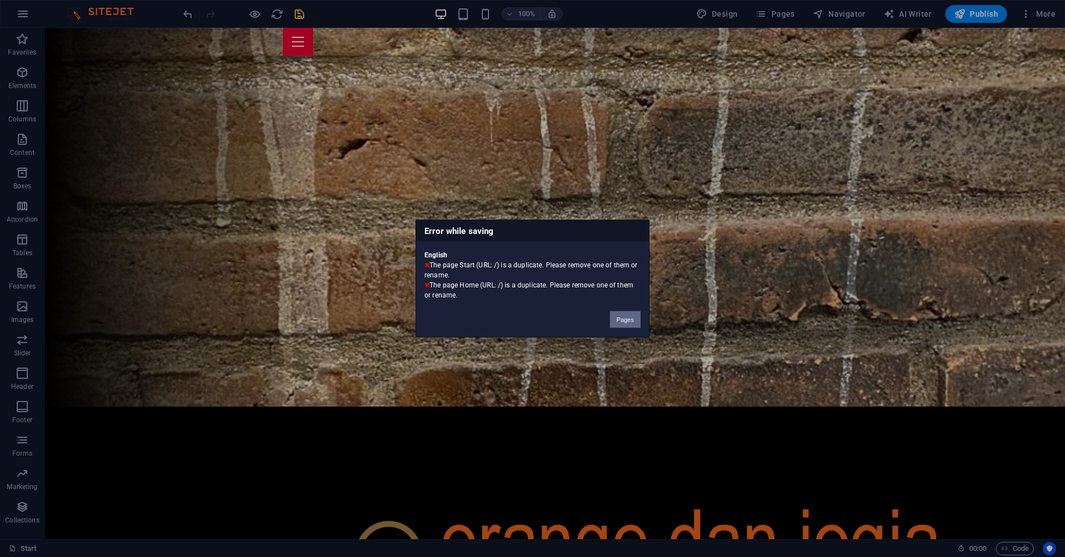
click at [619, 319] on button "Pages" at bounding box center [625, 319] width 31 height 17
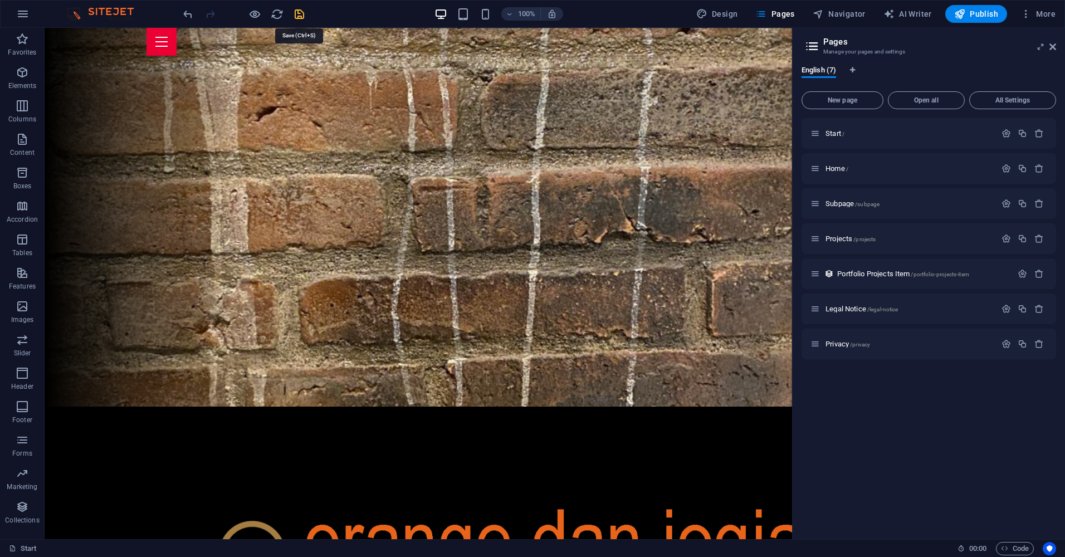
click at [300, 13] on icon "save" at bounding box center [299, 14] width 13 height 13
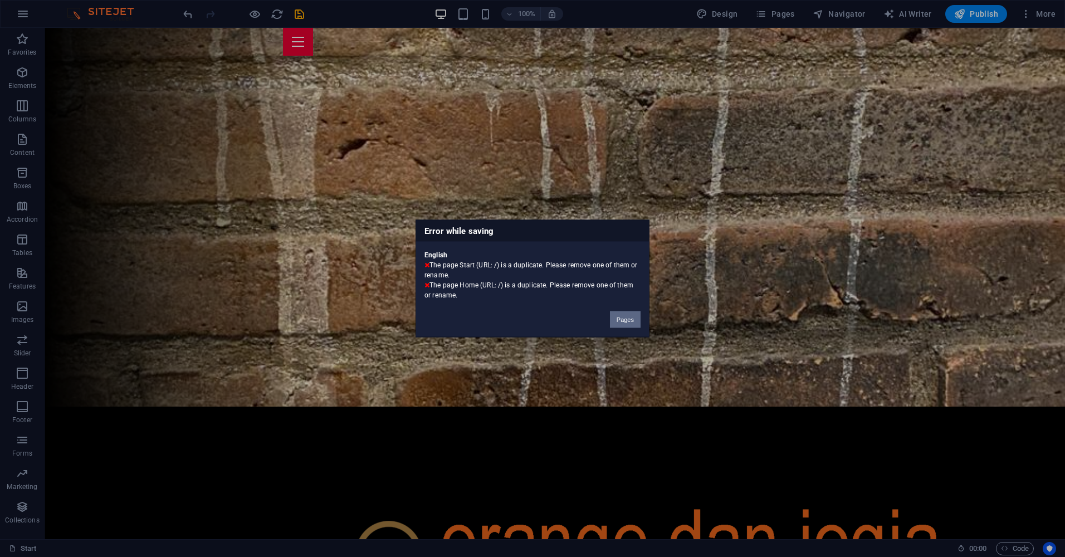
click at [626, 318] on button "Pages" at bounding box center [625, 319] width 31 height 17
